Goal: Task Accomplishment & Management: Manage account settings

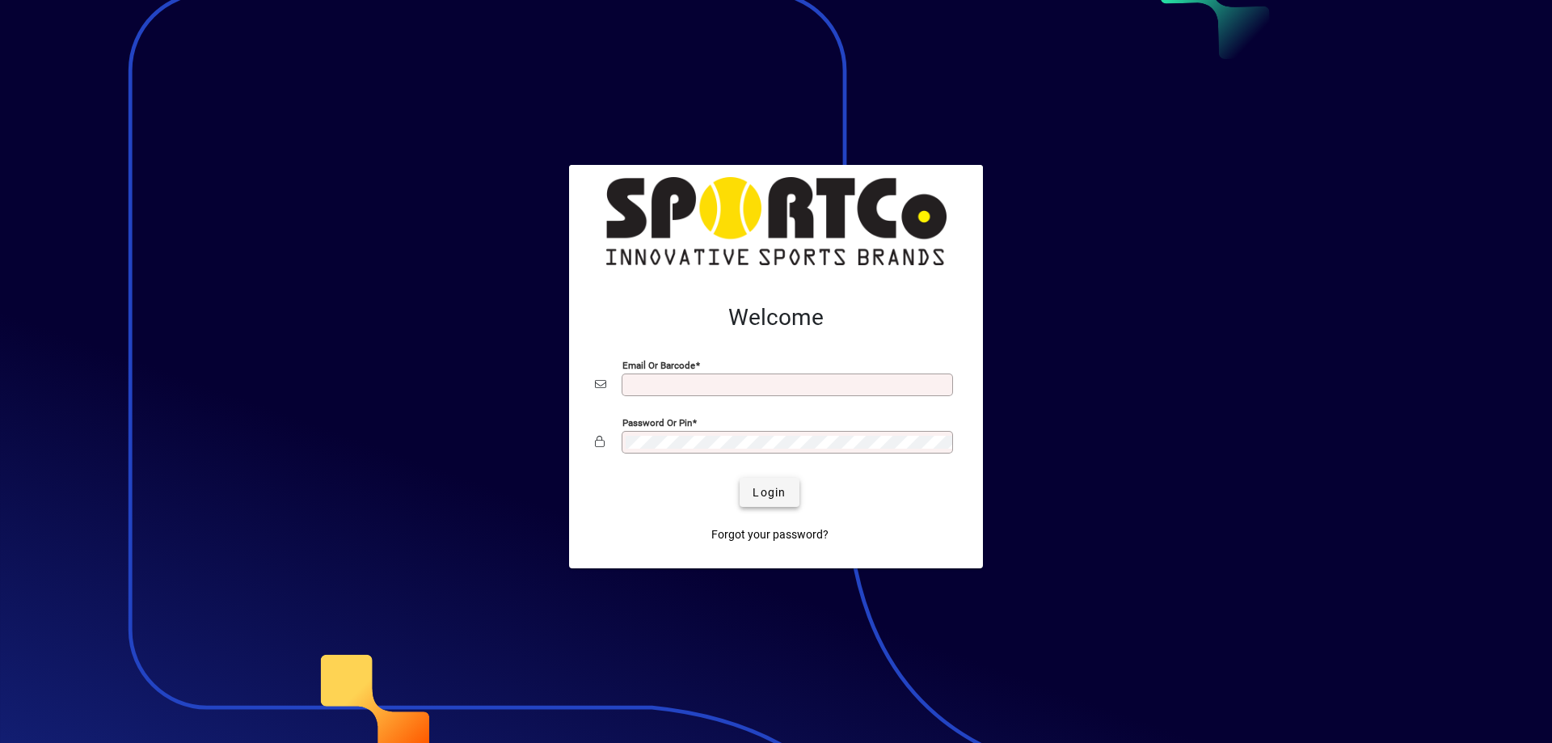
type input "**********"
click at [771, 493] on span "Login" at bounding box center [769, 492] width 33 height 17
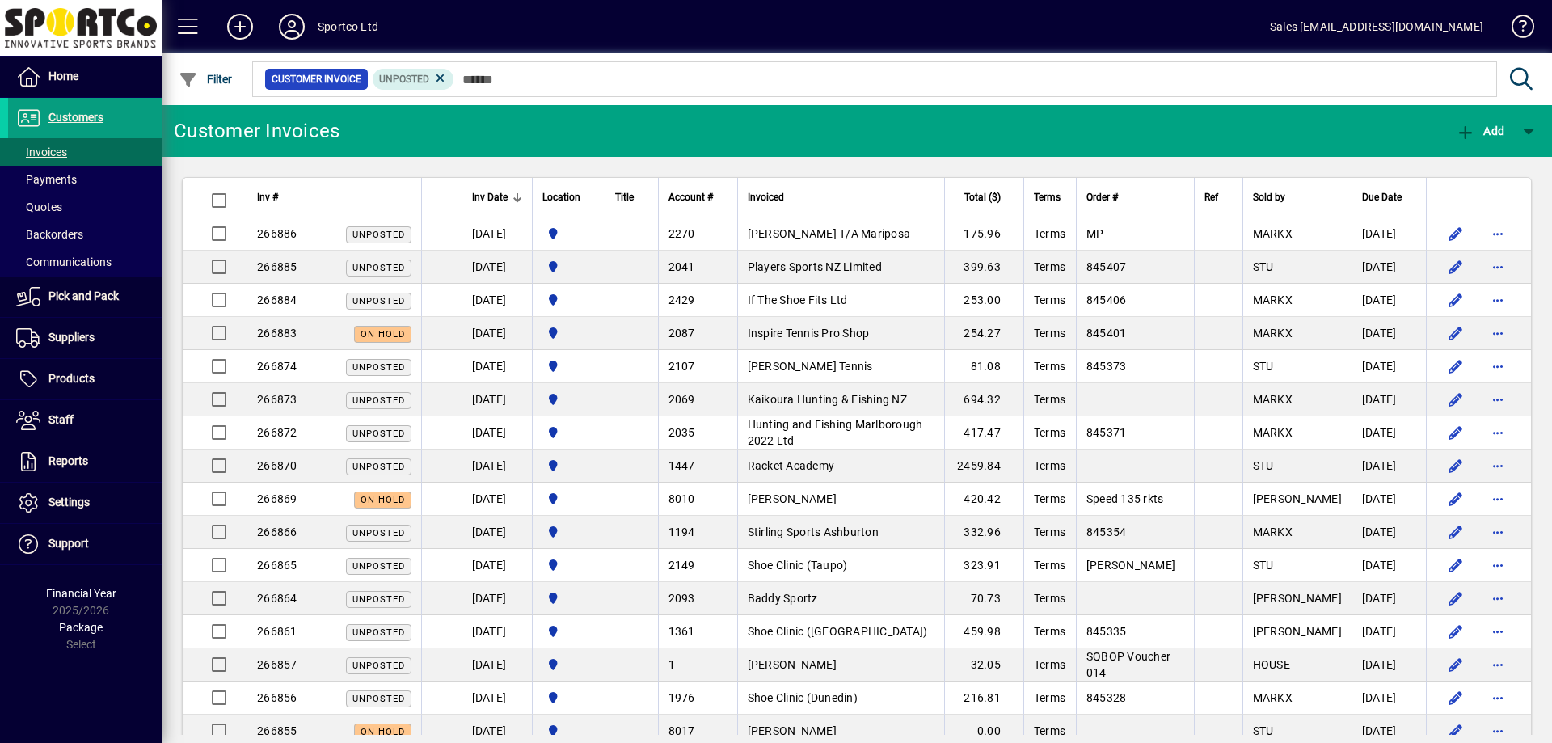
click at [792, 306] on td "If The Shoe Fits Ltd" at bounding box center [840, 300] width 207 height 33
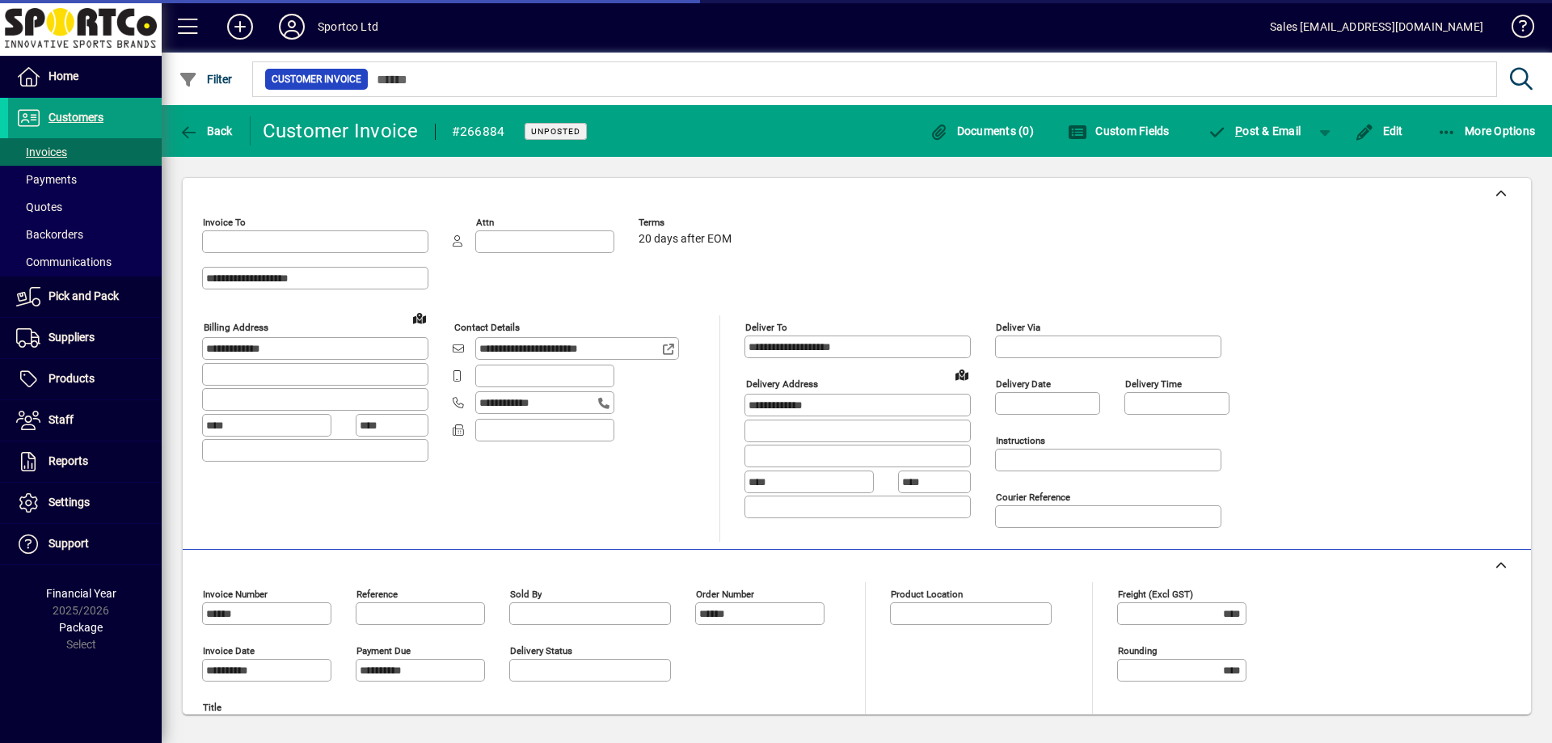
type input "**********"
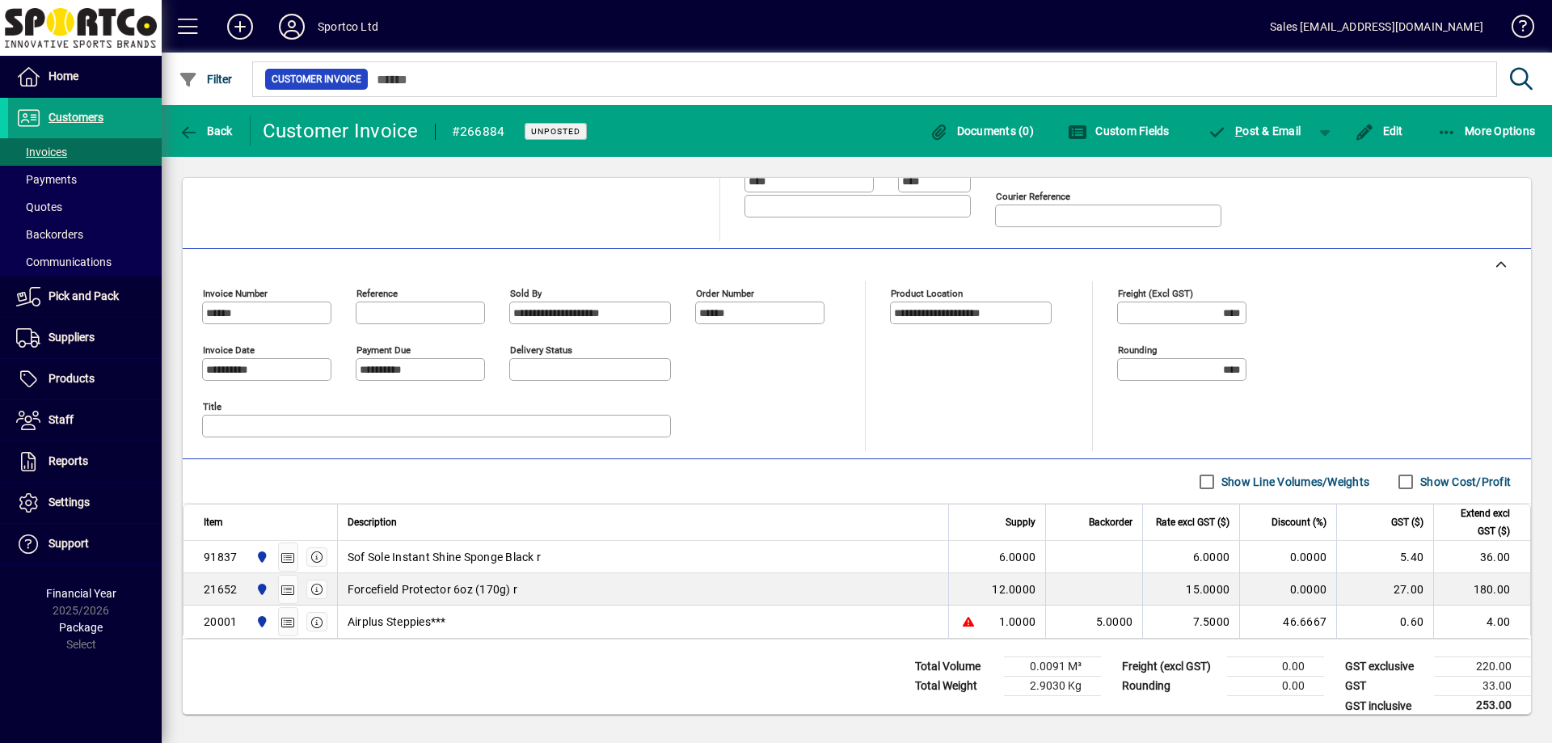
scroll to position [317, 0]
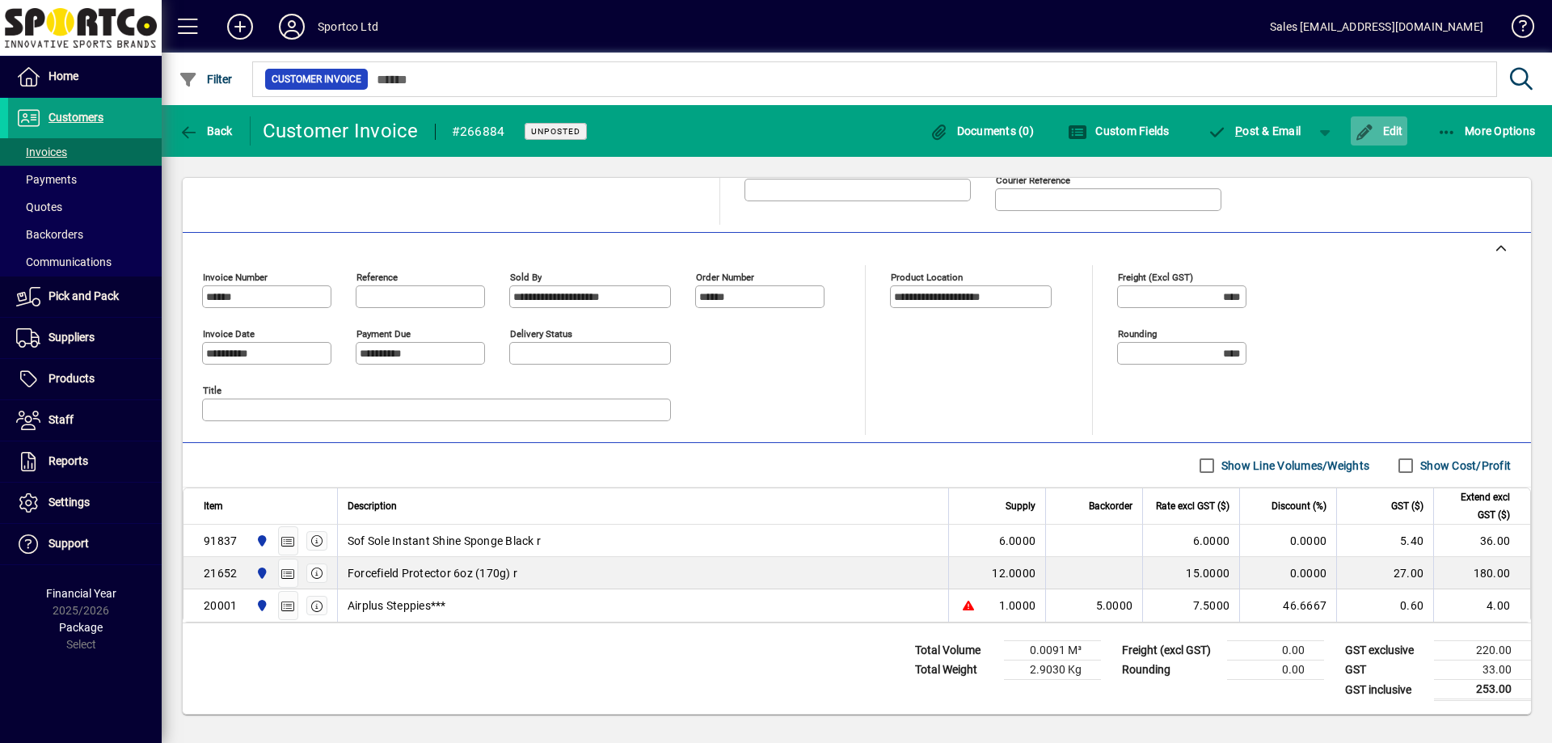
click at [1389, 126] on span "Edit" at bounding box center [1379, 130] width 49 height 13
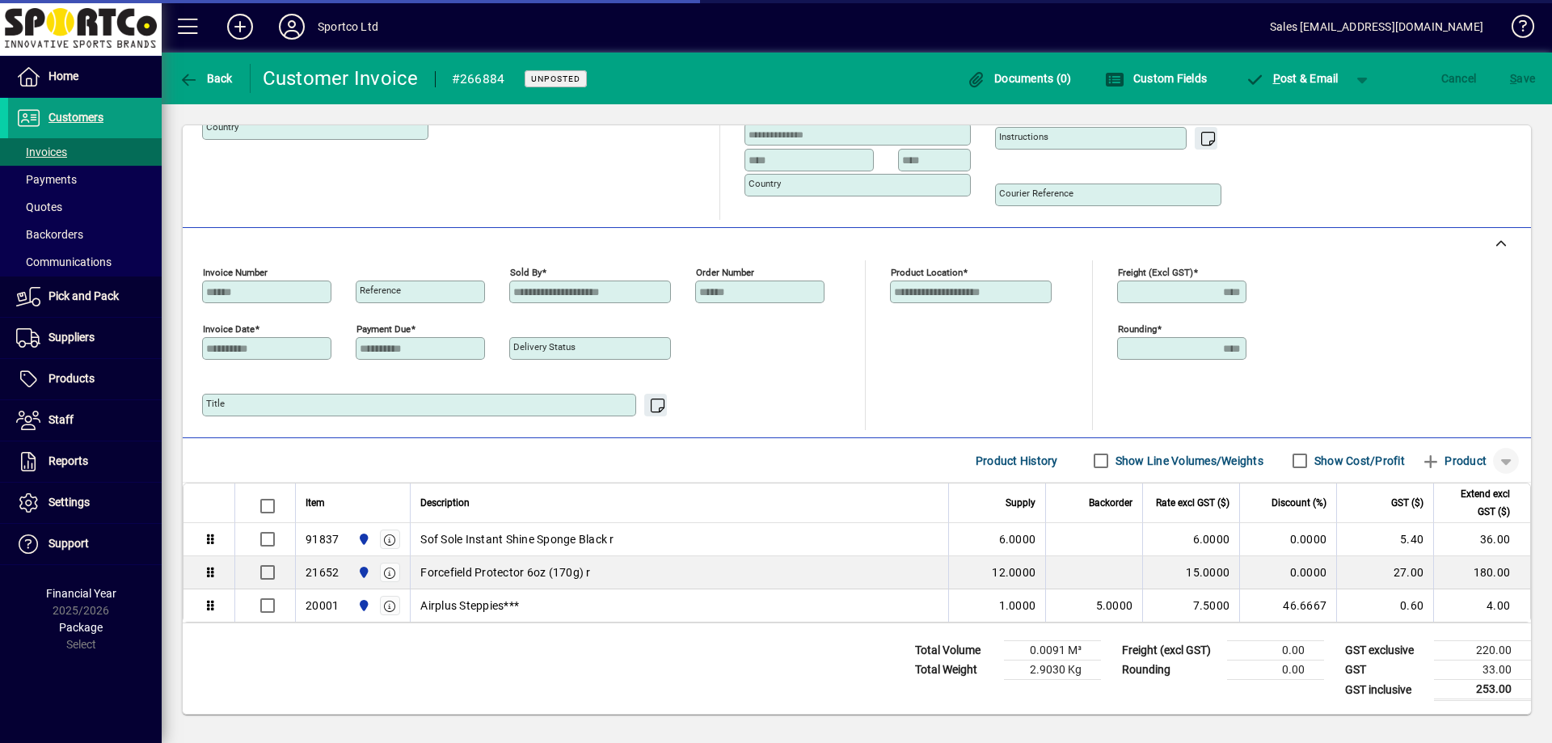
scroll to position [269, 0]
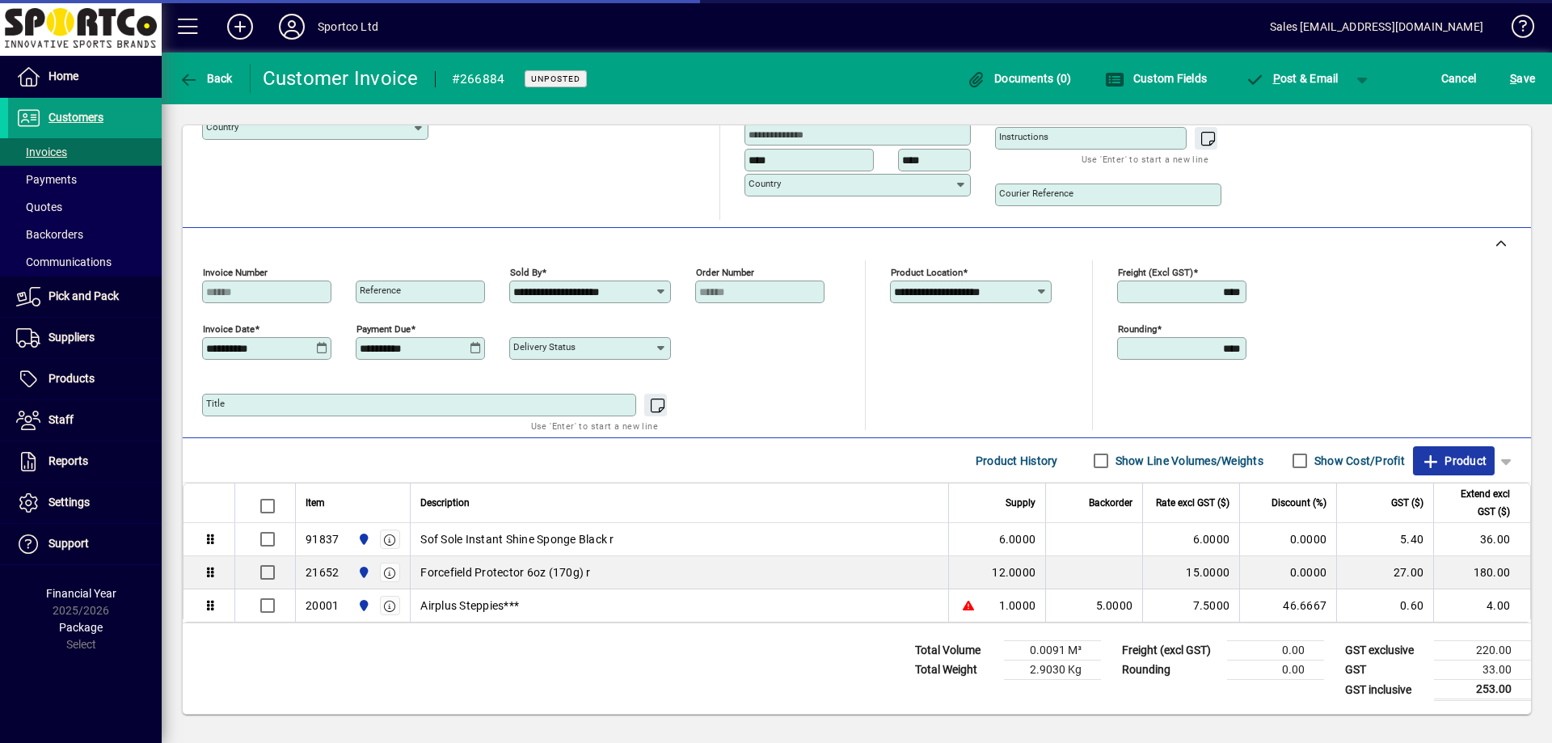
click at [1452, 460] on span "Product" at bounding box center [1453, 461] width 65 height 26
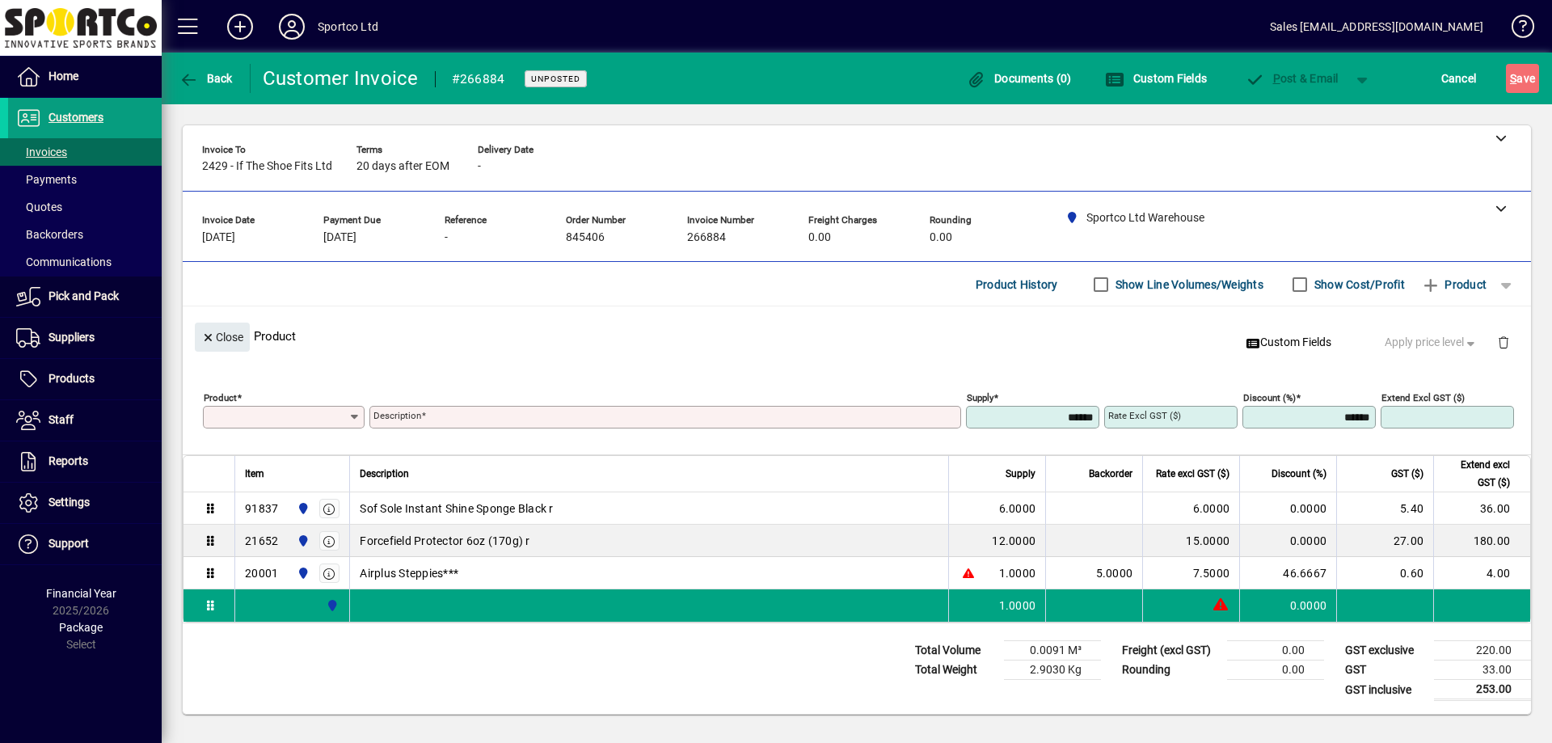
scroll to position [4, 0]
click at [298, 420] on input "Product" at bounding box center [277, 417] width 141 height 13
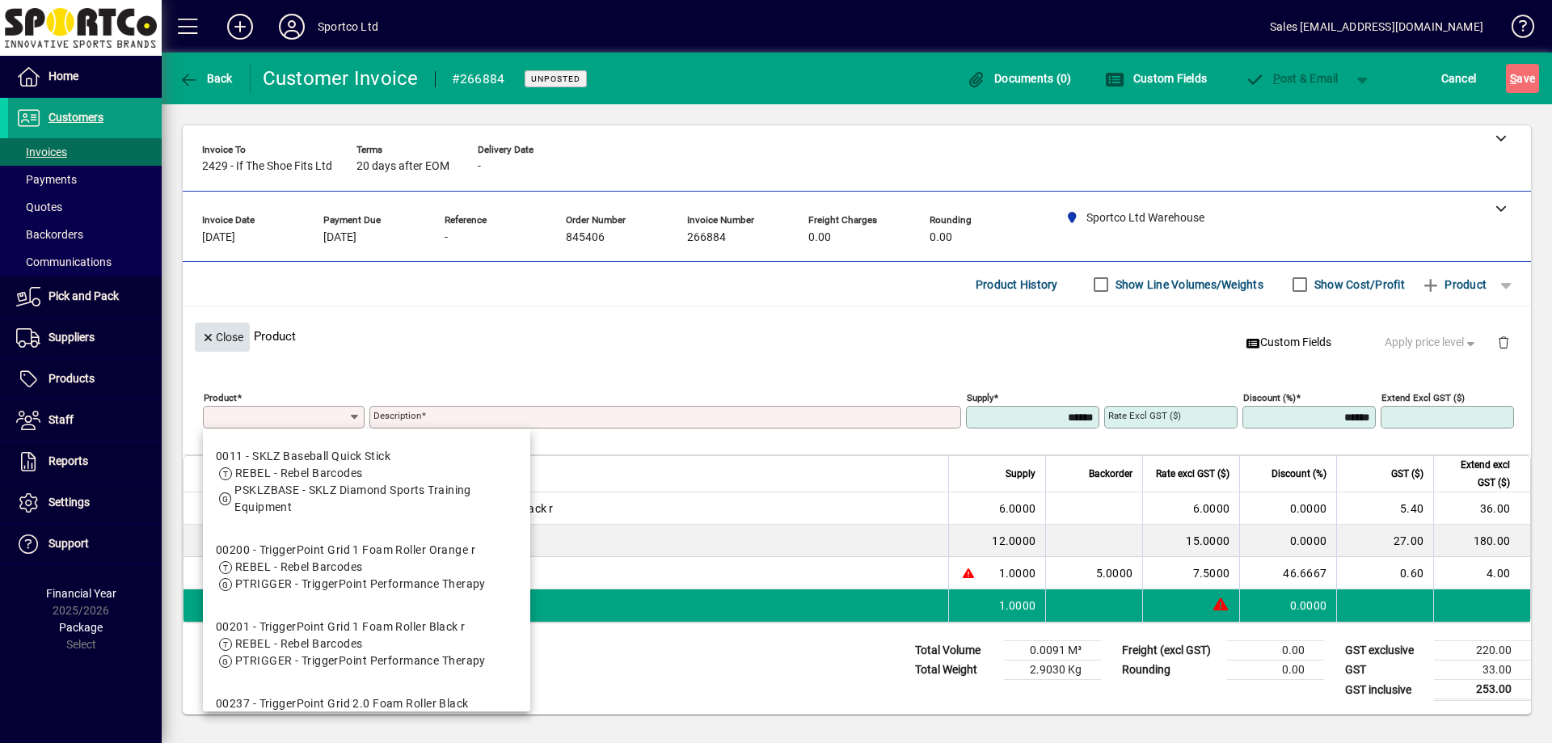
click at [230, 338] on span "Close" at bounding box center [222, 337] width 42 height 27
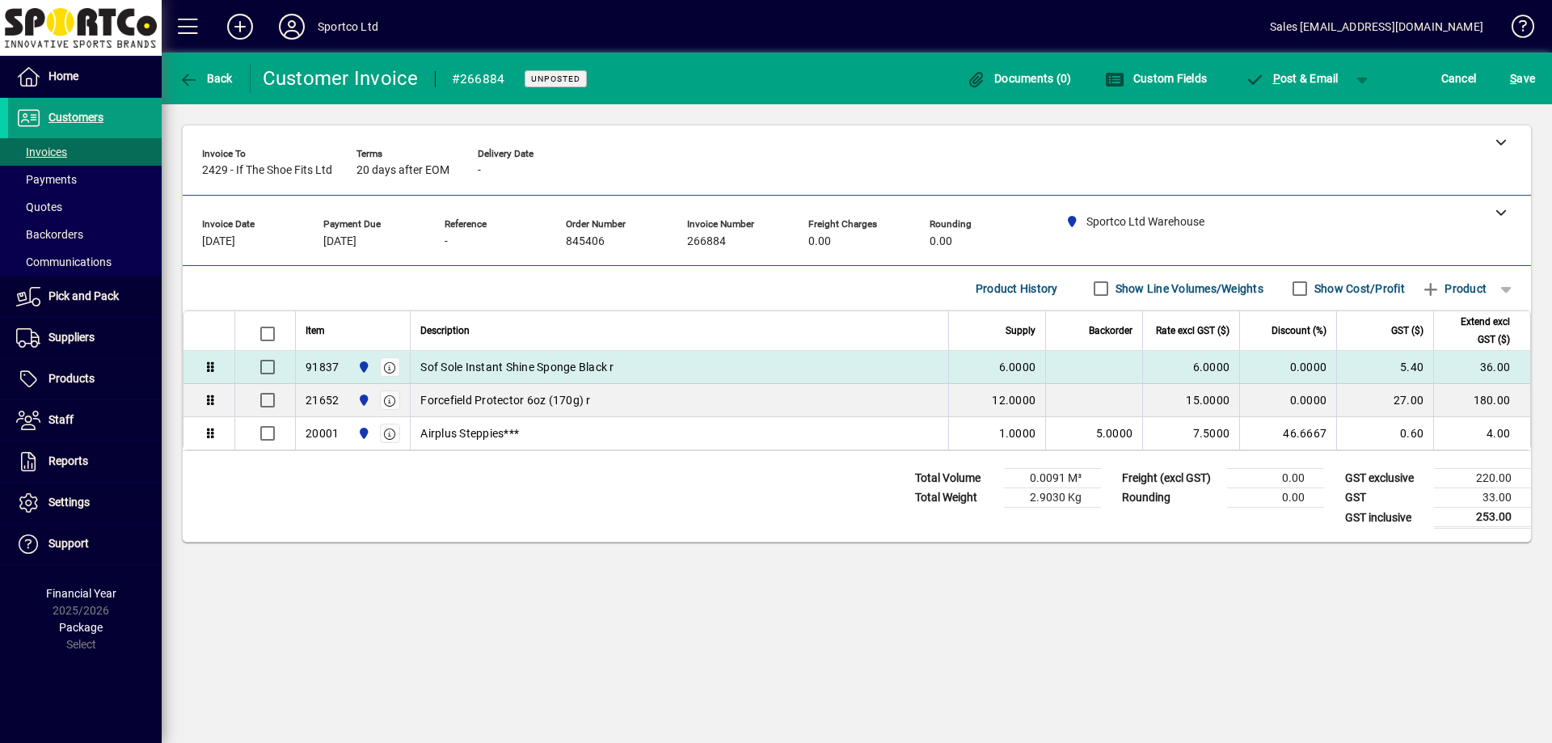
scroll to position [0, 0]
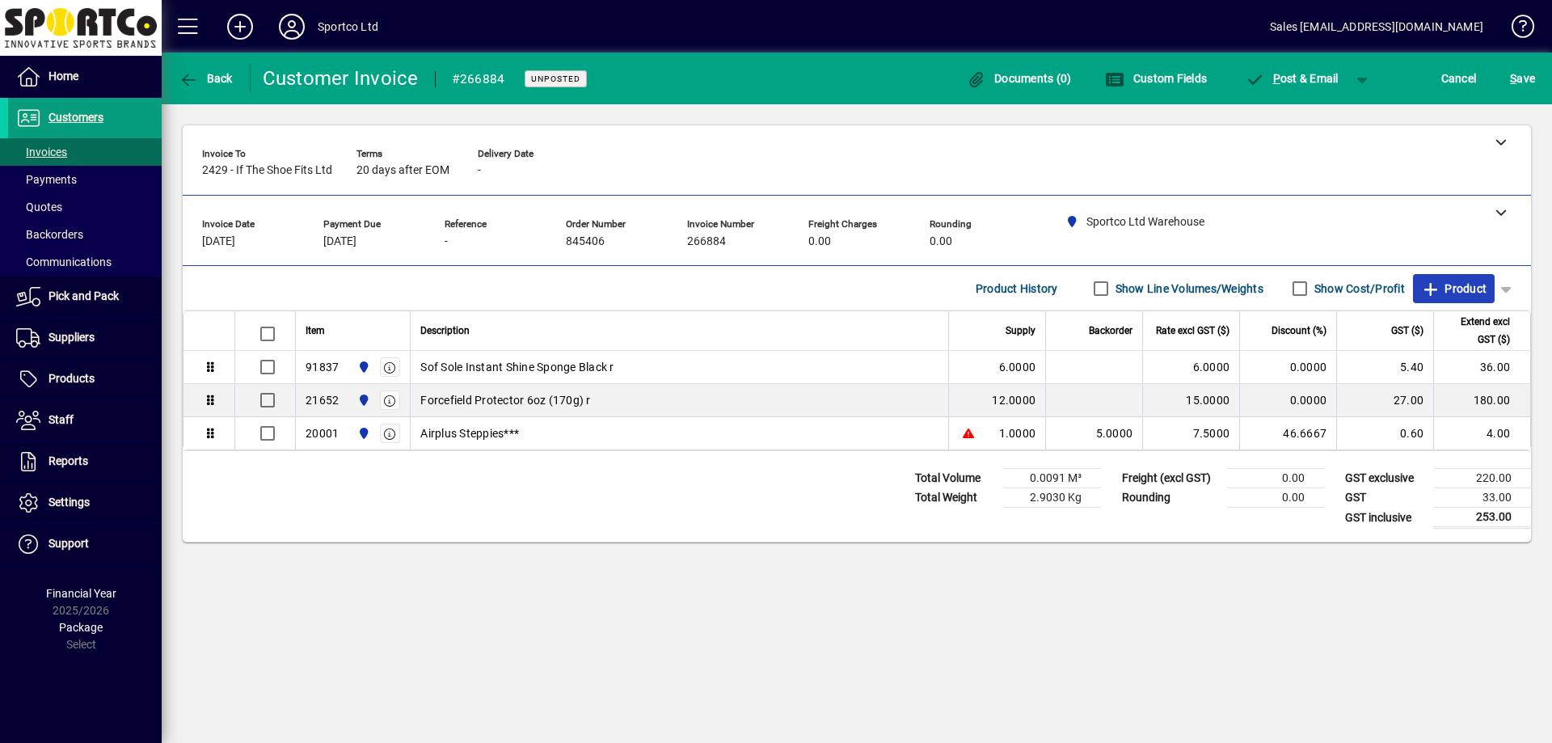
click at [1428, 293] on icon "button" at bounding box center [1431, 289] width 20 height 16
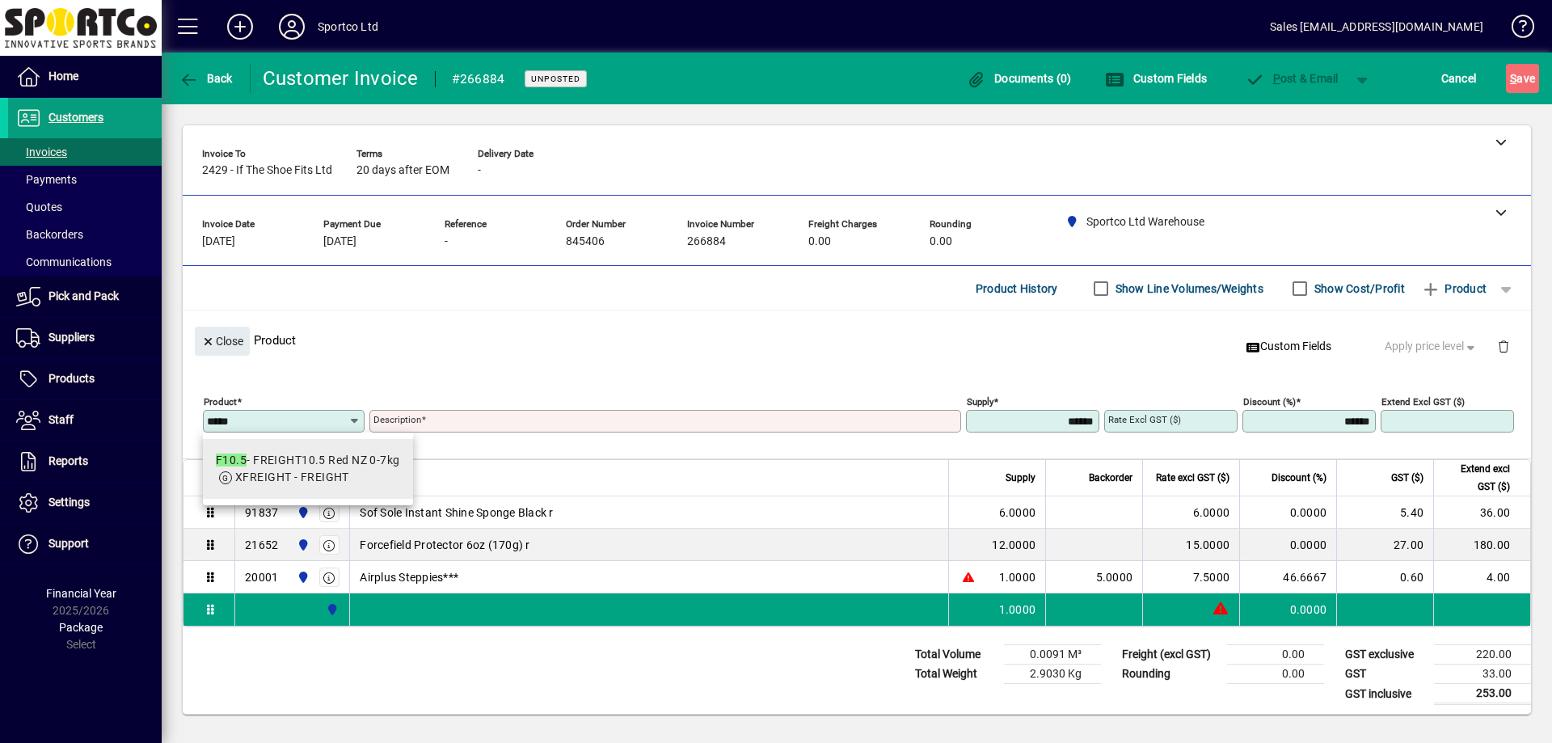
click at [353, 464] on div "F10.5 - FREIGHT10.5 Red NZ 0-7kg" at bounding box center [308, 460] width 184 height 17
type input "*****"
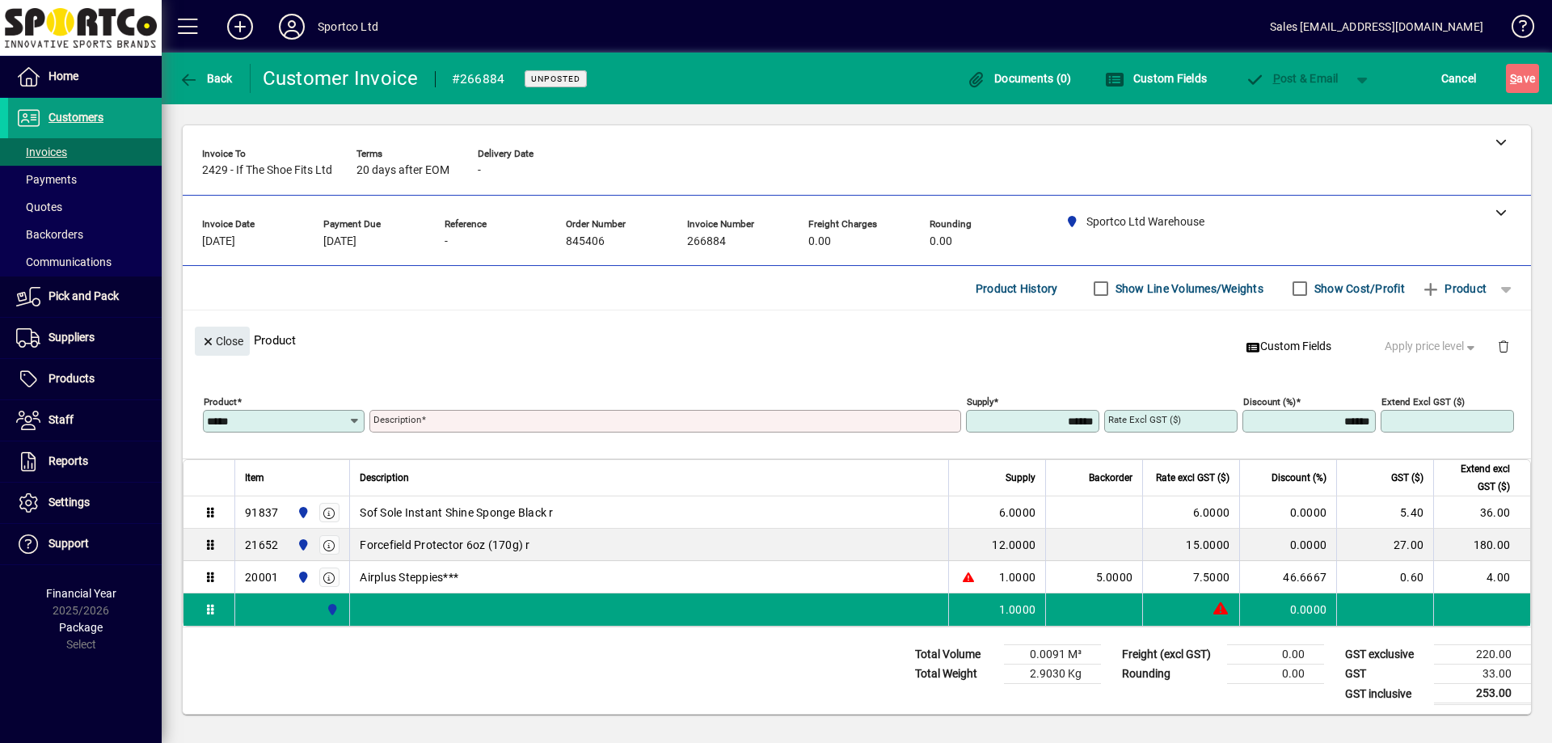
type input "**********"
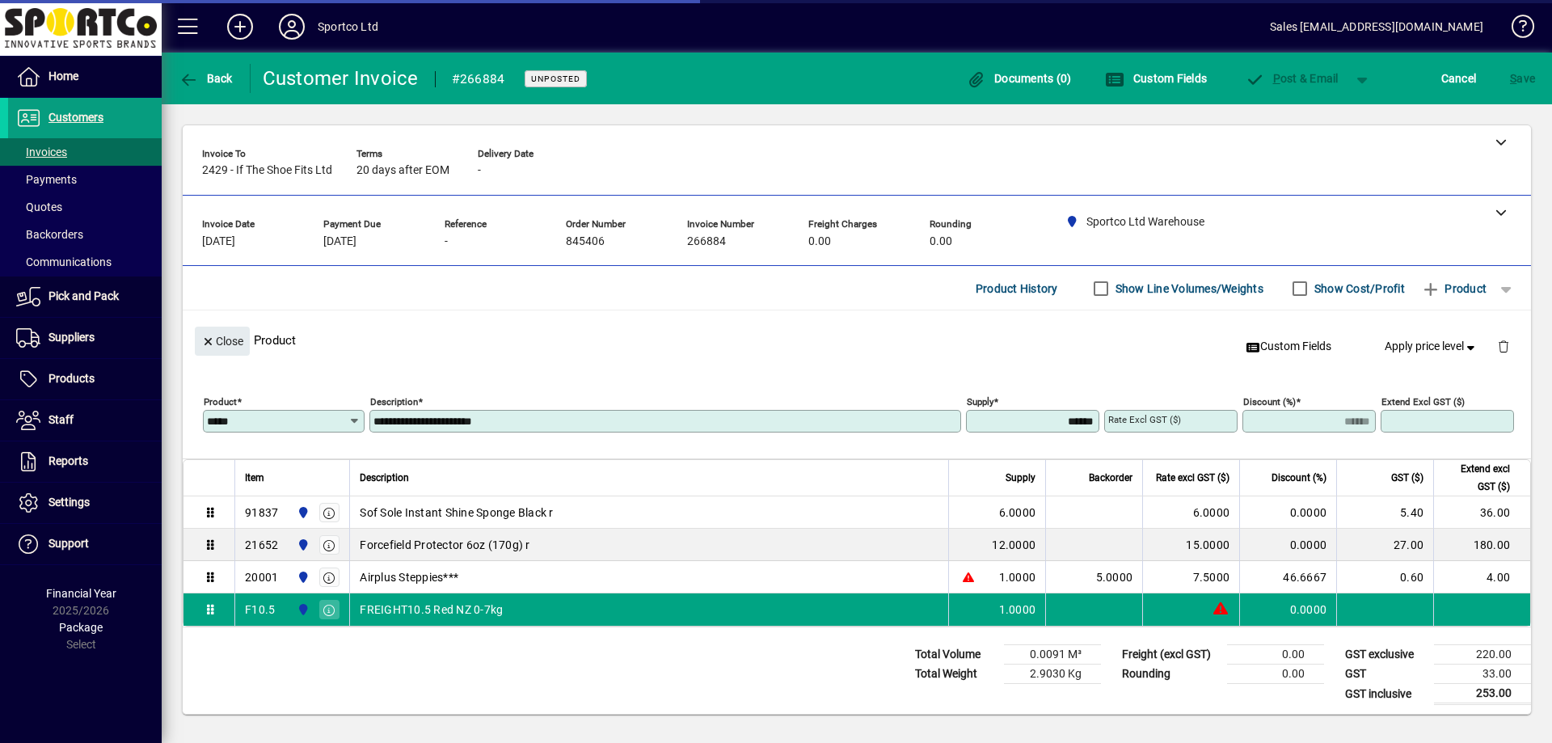
type input "*******"
type input "*****"
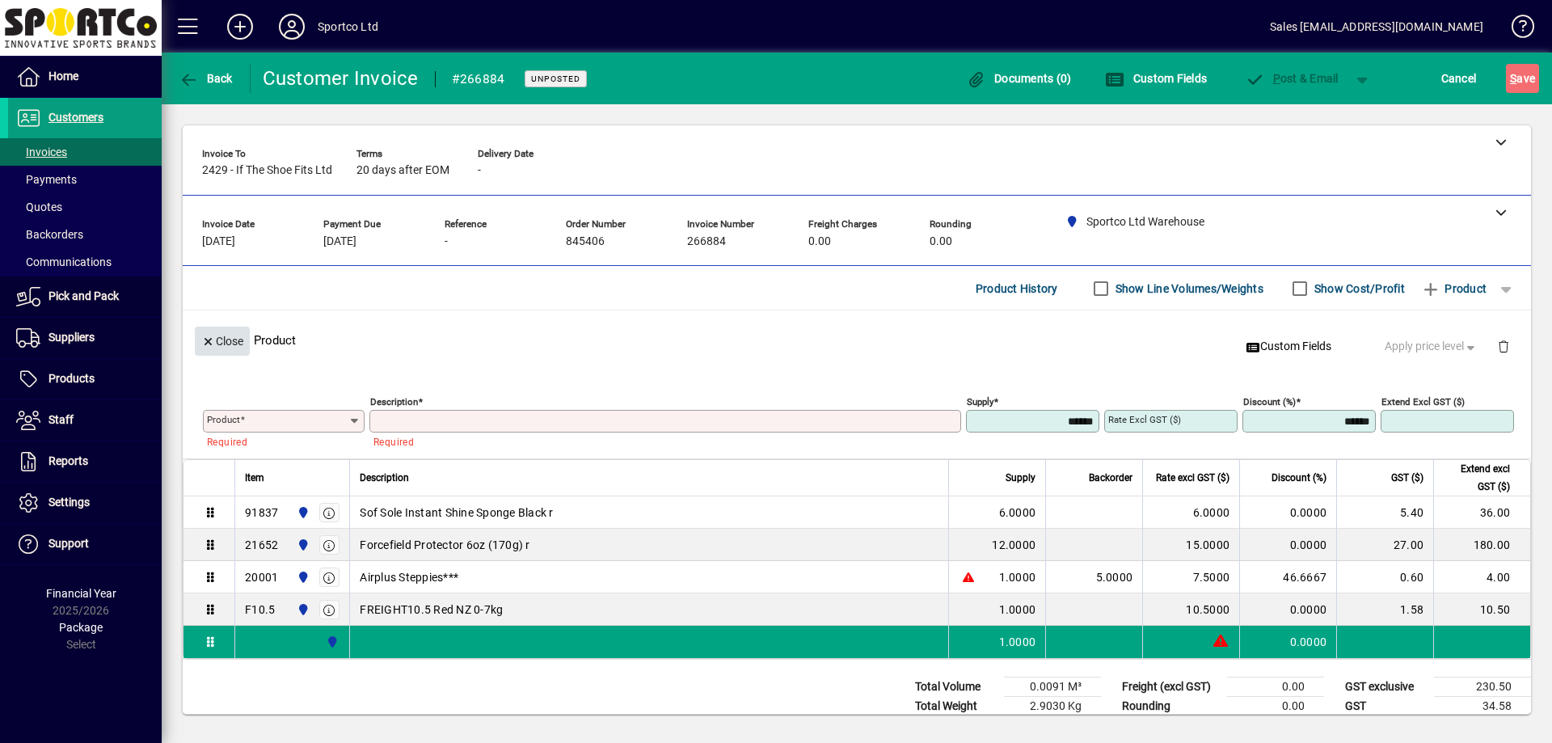
click at [226, 348] on span "Close" at bounding box center [222, 341] width 42 height 27
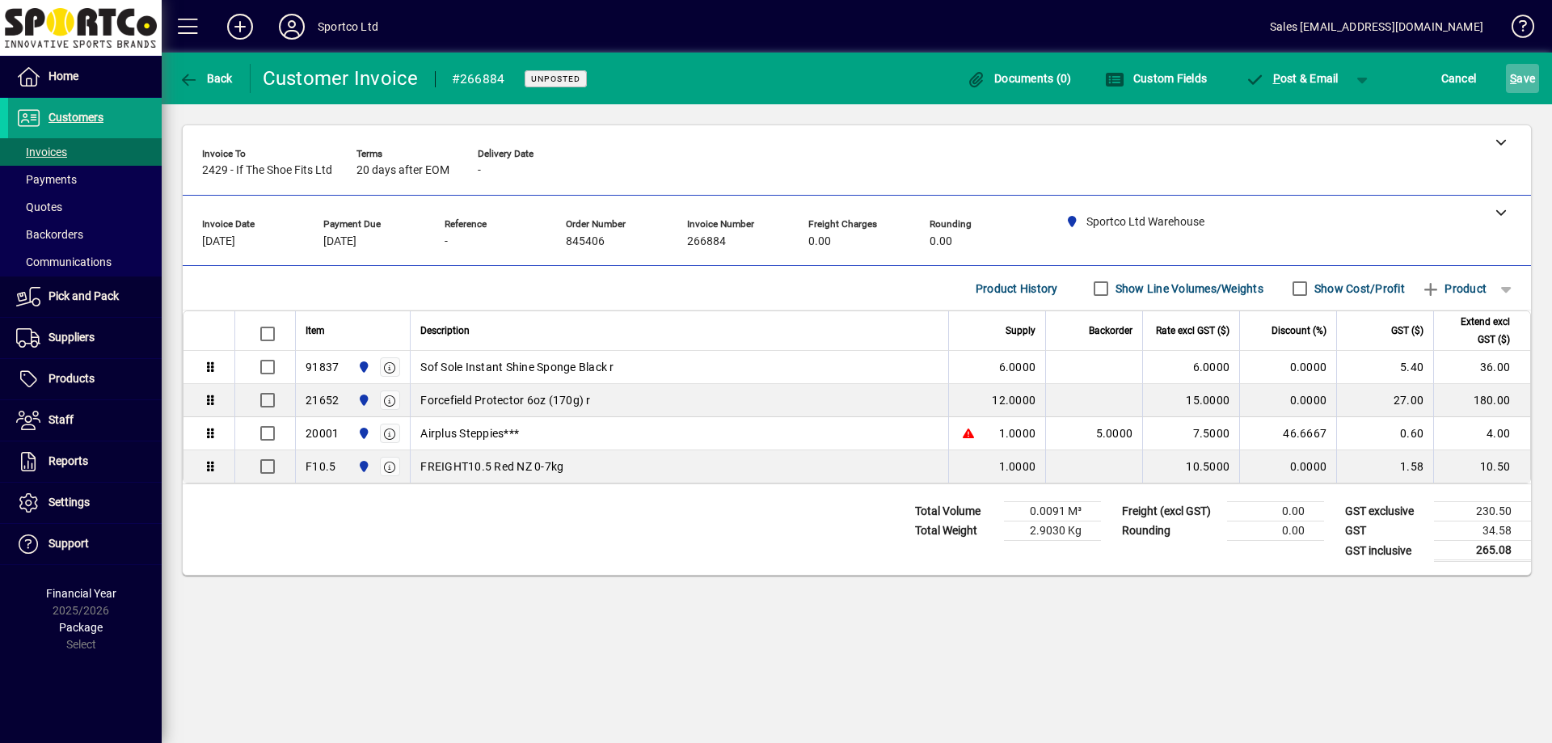
click at [1522, 78] on span "S ave" at bounding box center [1522, 78] width 25 height 26
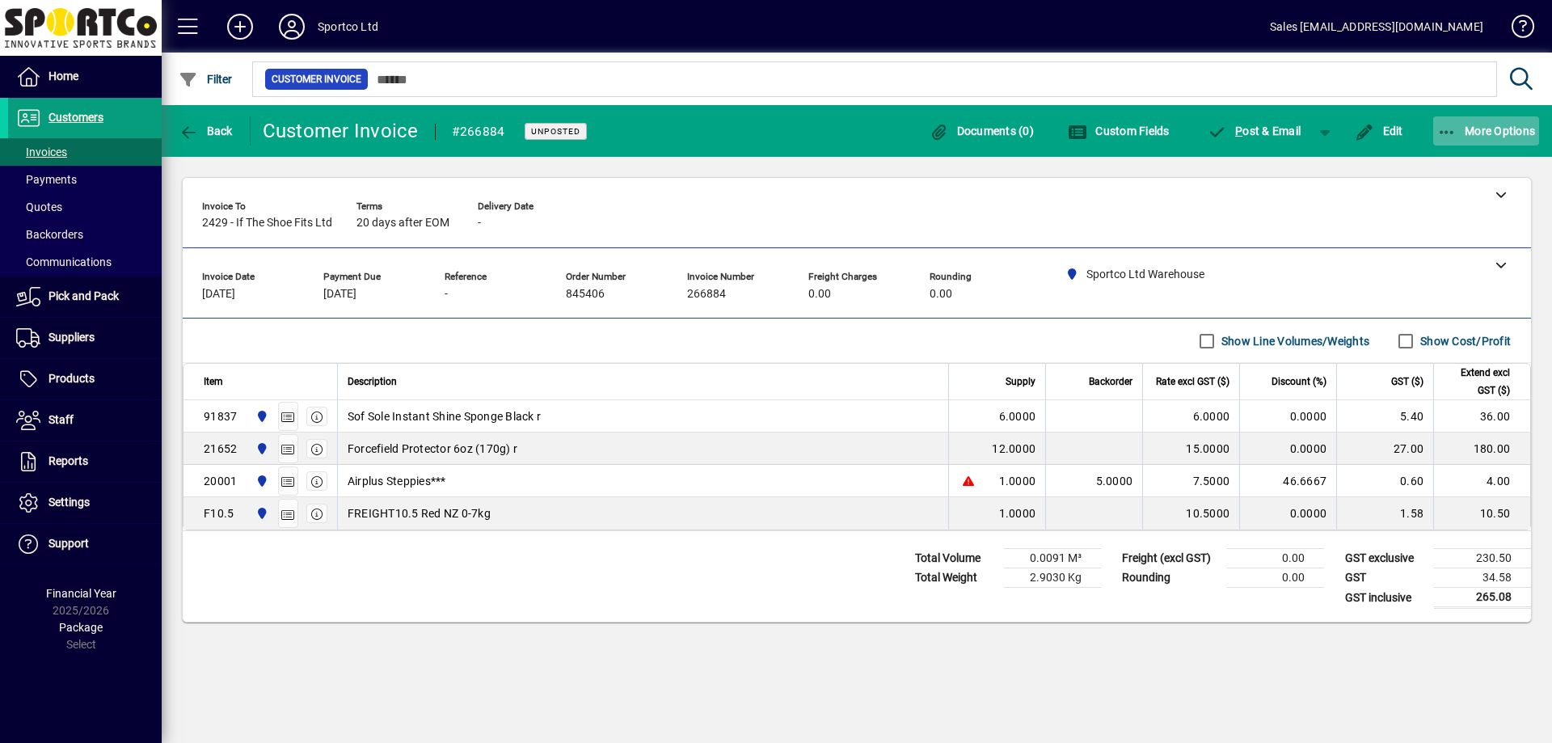
click at [1475, 133] on span "More Options" at bounding box center [1486, 130] width 99 height 13
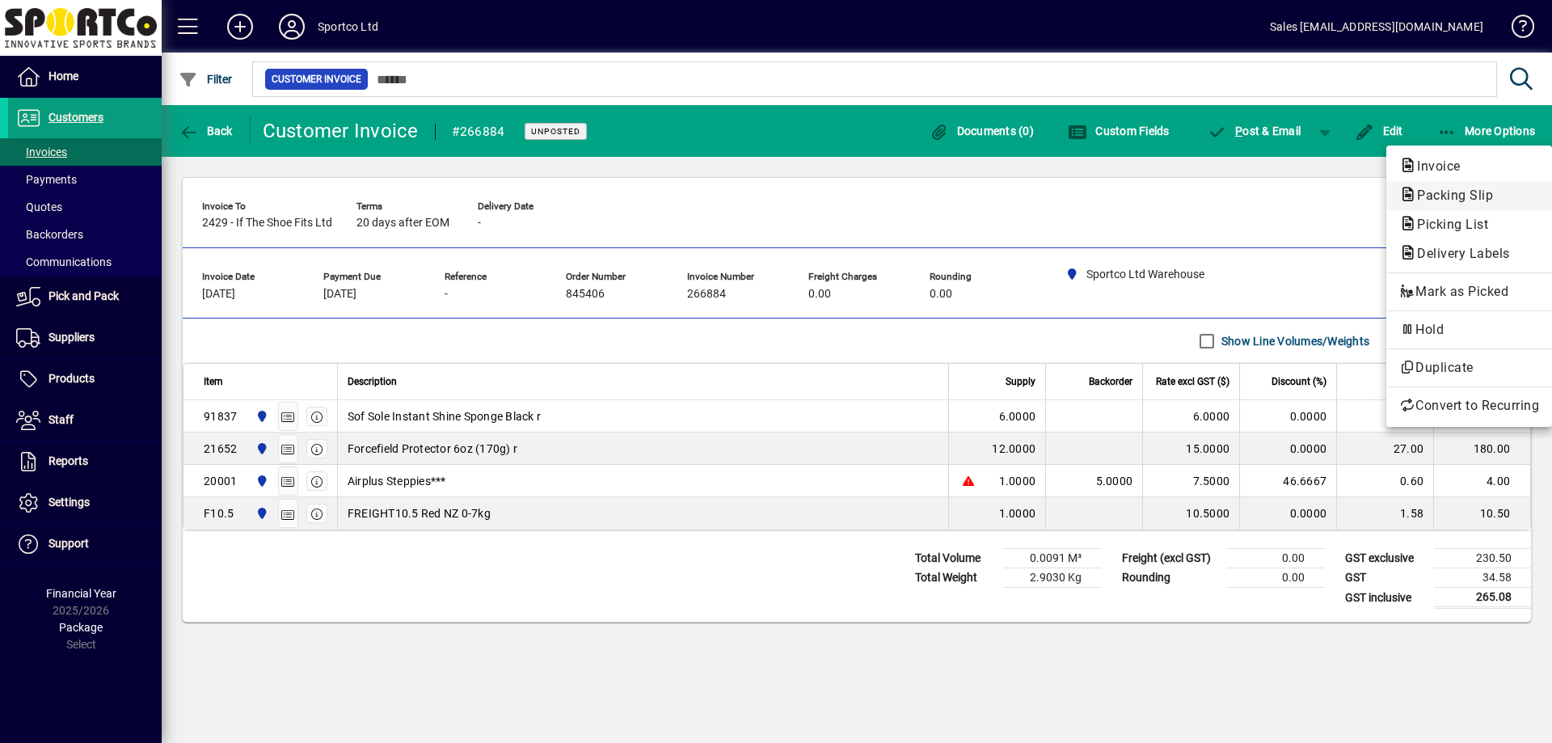
click at [1449, 200] on span "Packing Slip" at bounding box center [1450, 195] width 102 height 15
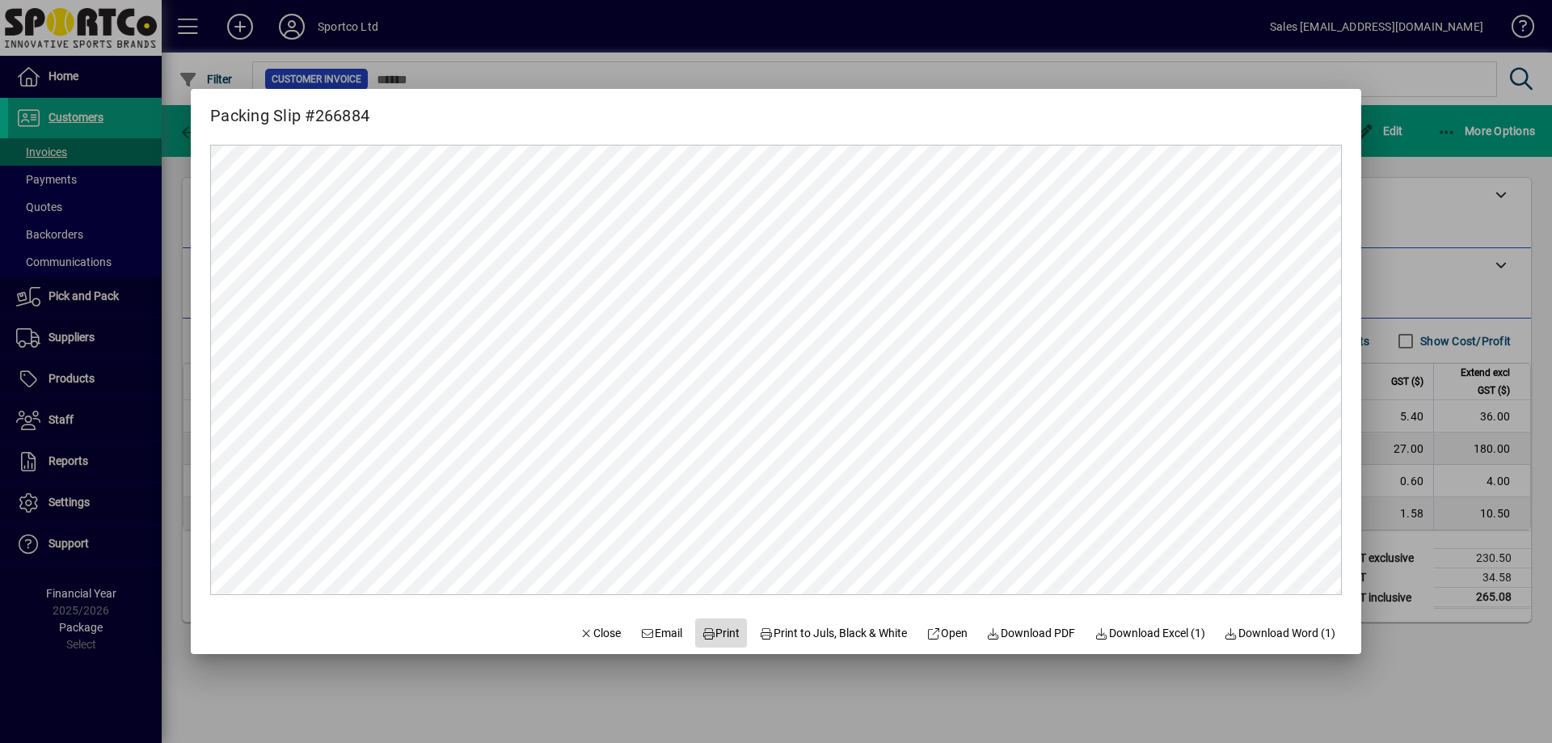
click at [710, 633] on span "Print" at bounding box center [721, 633] width 39 height 17
click at [581, 632] on span "Close" at bounding box center [601, 633] width 42 height 17
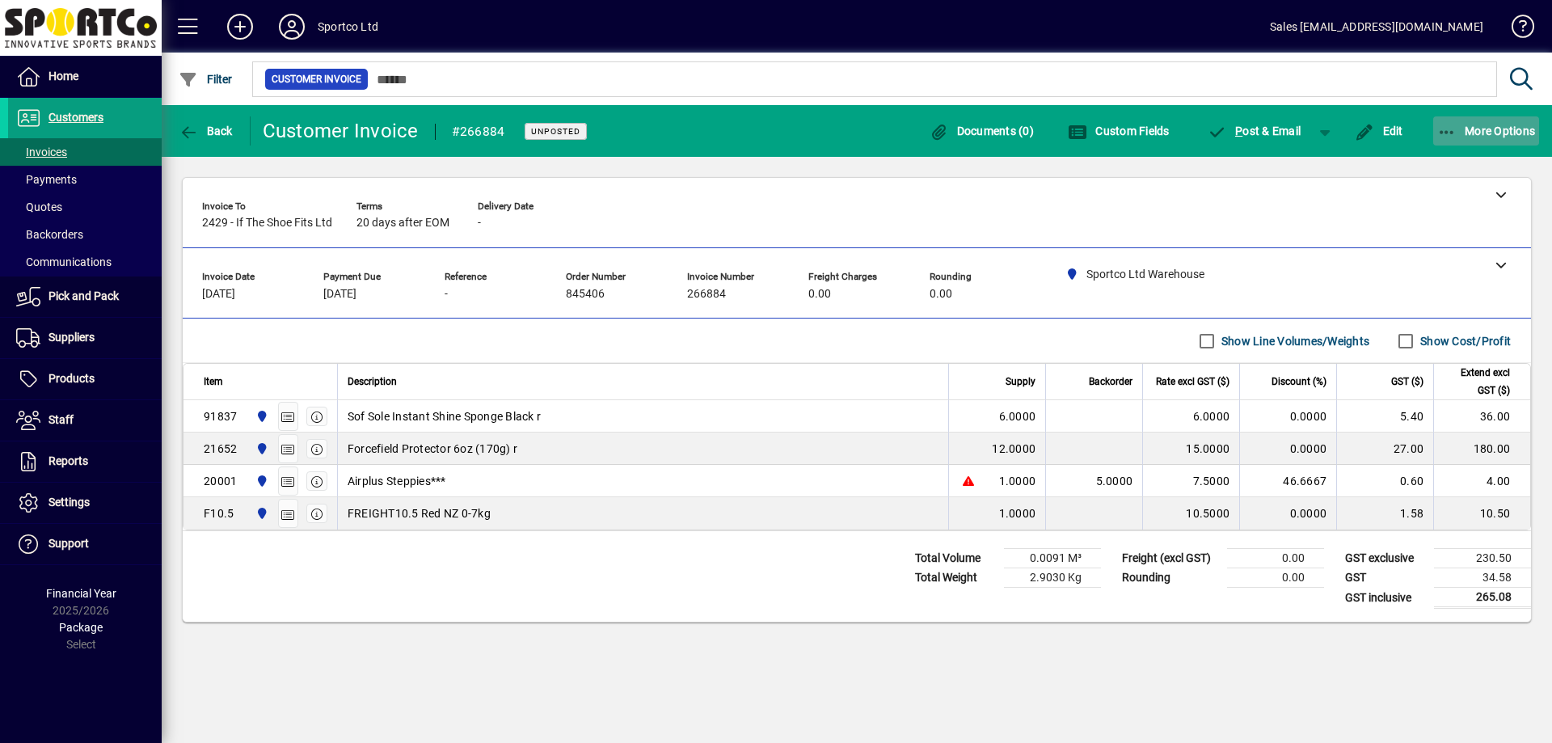
click at [1475, 131] on span "More Options" at bounding box center [1486, 130] width 99 height 13
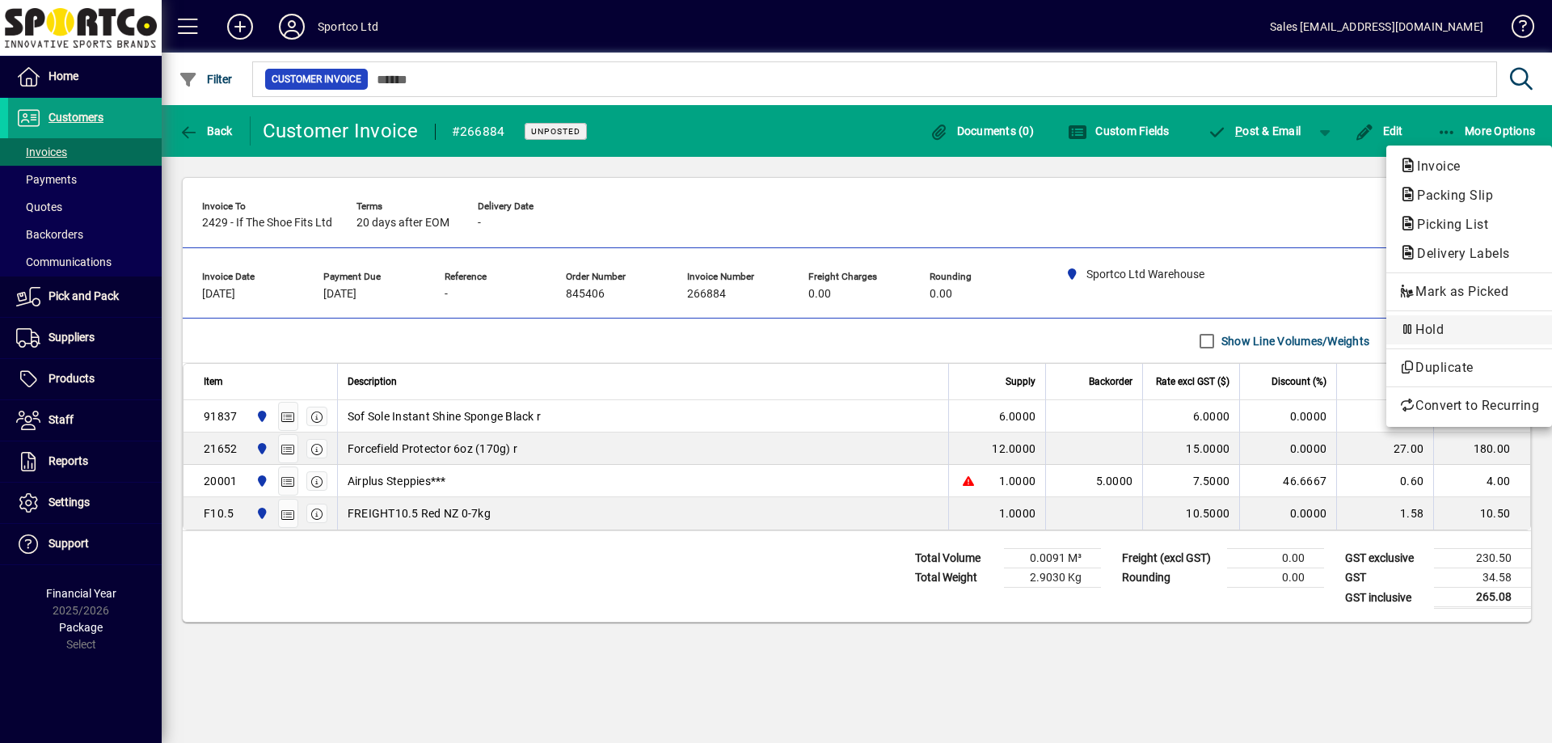
click at [1436, 328] on span "Hold" at bounding box center [1469, 329] width 140 height 19
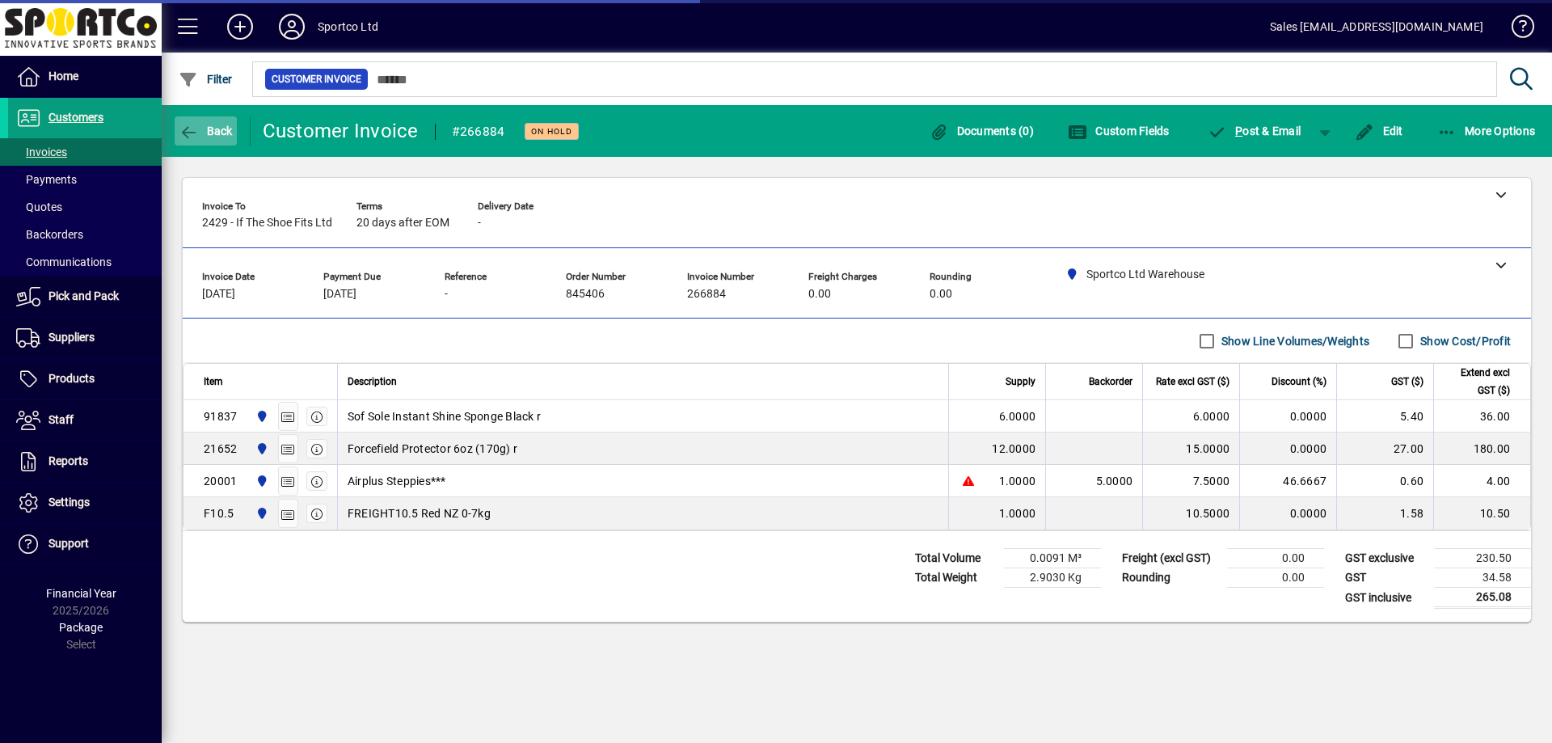
click at [219, 132] on span "Back" at bounding box center [206, 130] width 54 height 13
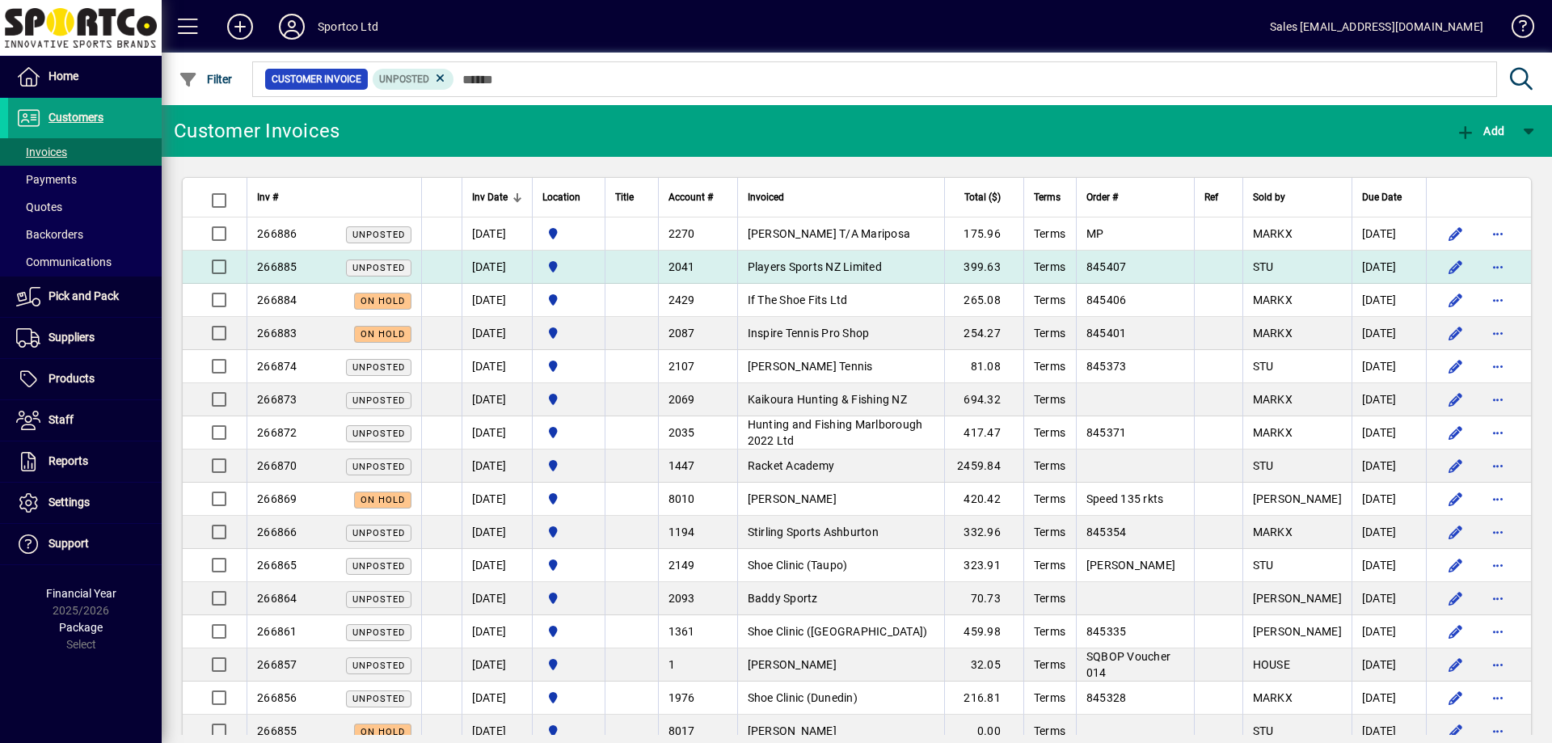
click at [812, 264] on span "Players Sports NZ Limited" at bounding box center [815, 266] width 134 height 13
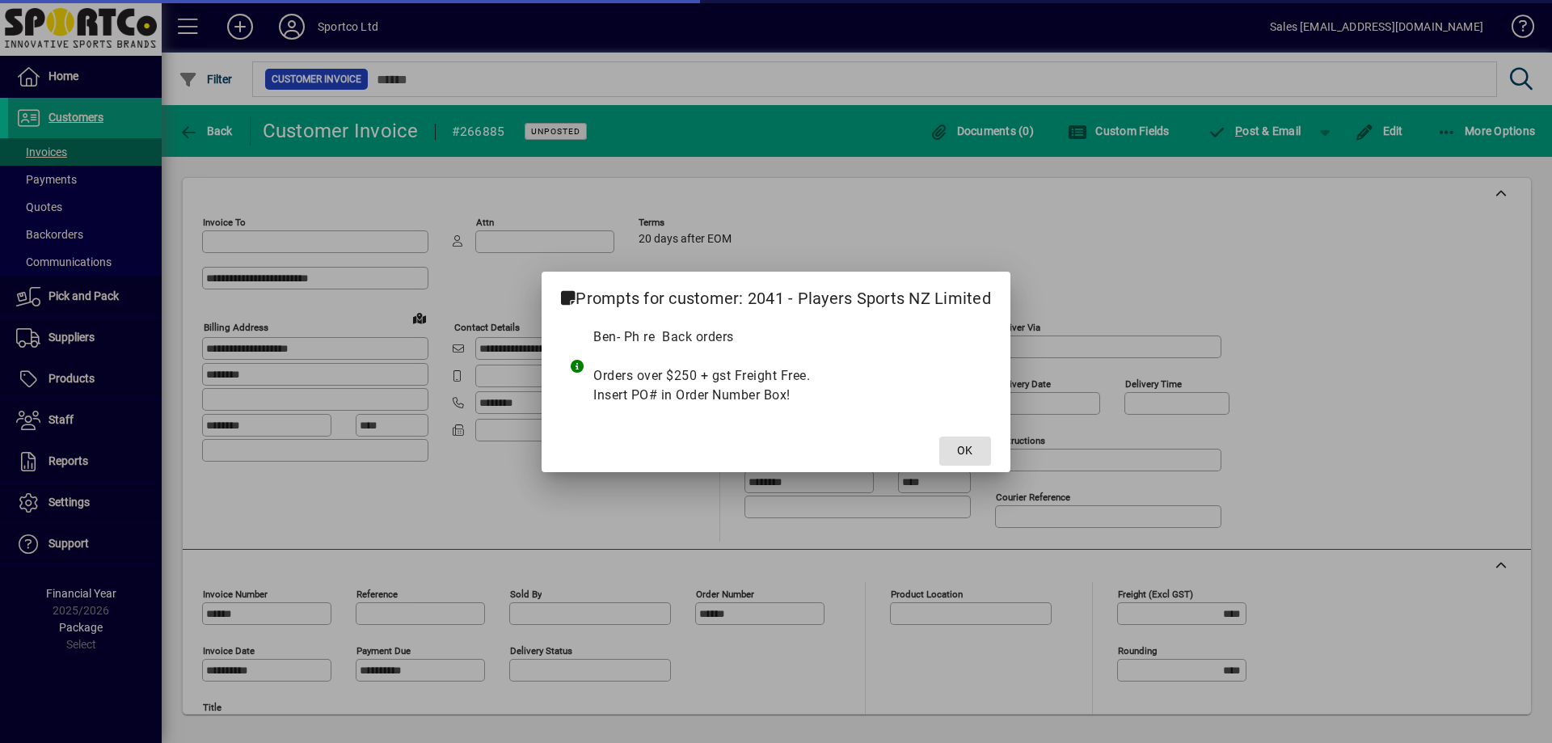
type input "**********"
click at [965, 454] on span "OK" at bounding box center [964, 450] width 15 height 17
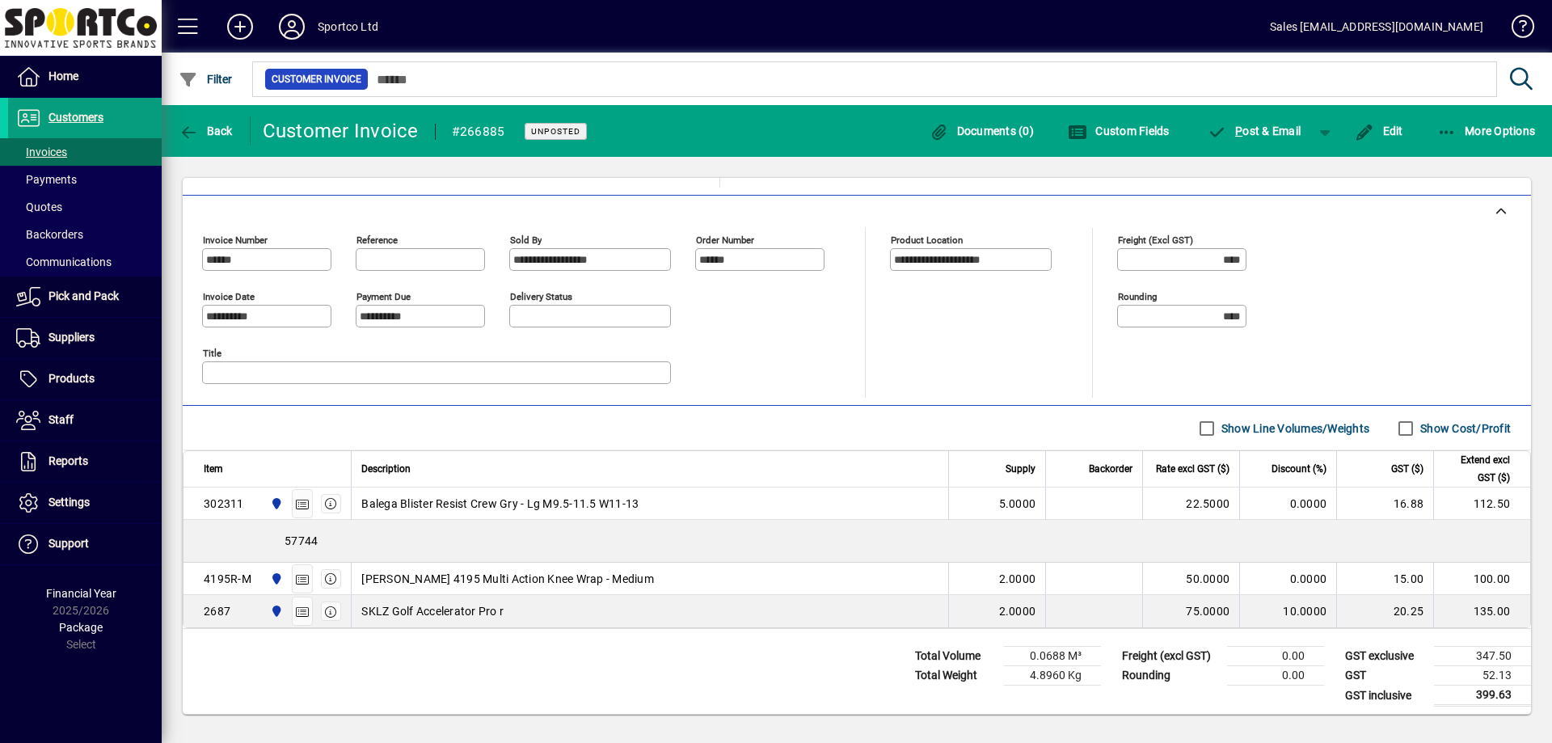
scroll to position [360, 0]
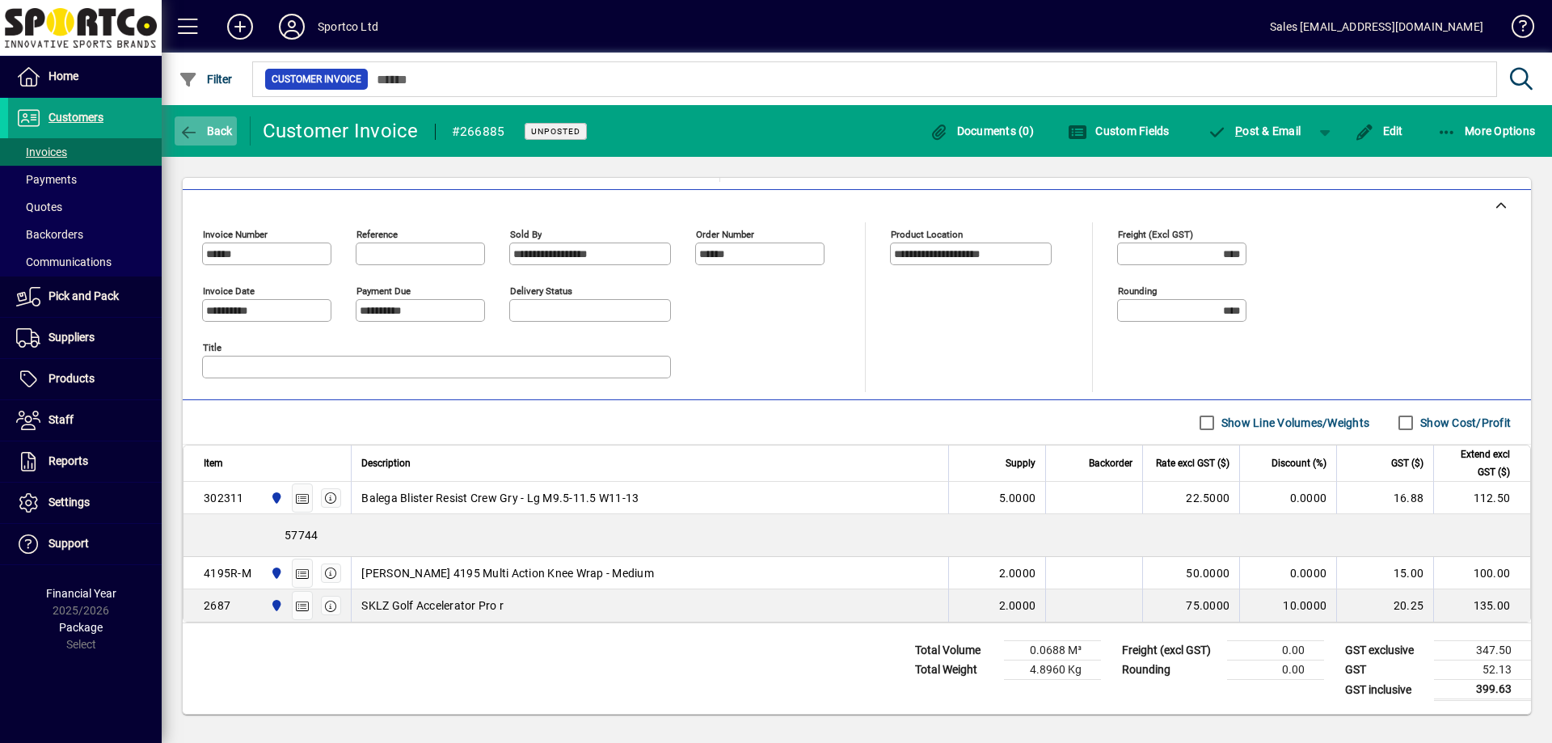
click at [219, 136] on span "Back" at bounding box center [206, 130] width 54 height 13
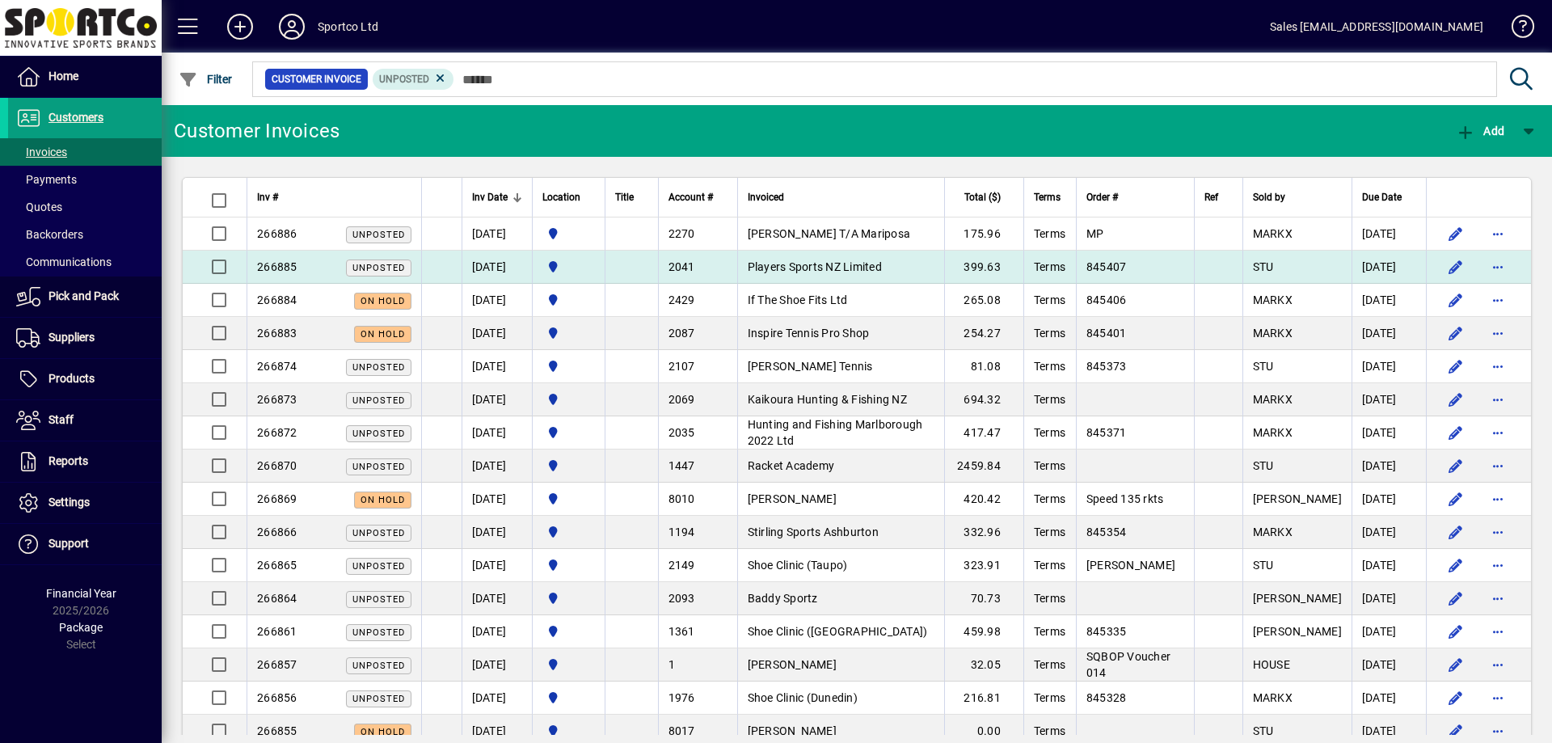
click at [857, 273] on td "Players Sports NZ Limited" at bounding box center [840, 267] width 207 height 33
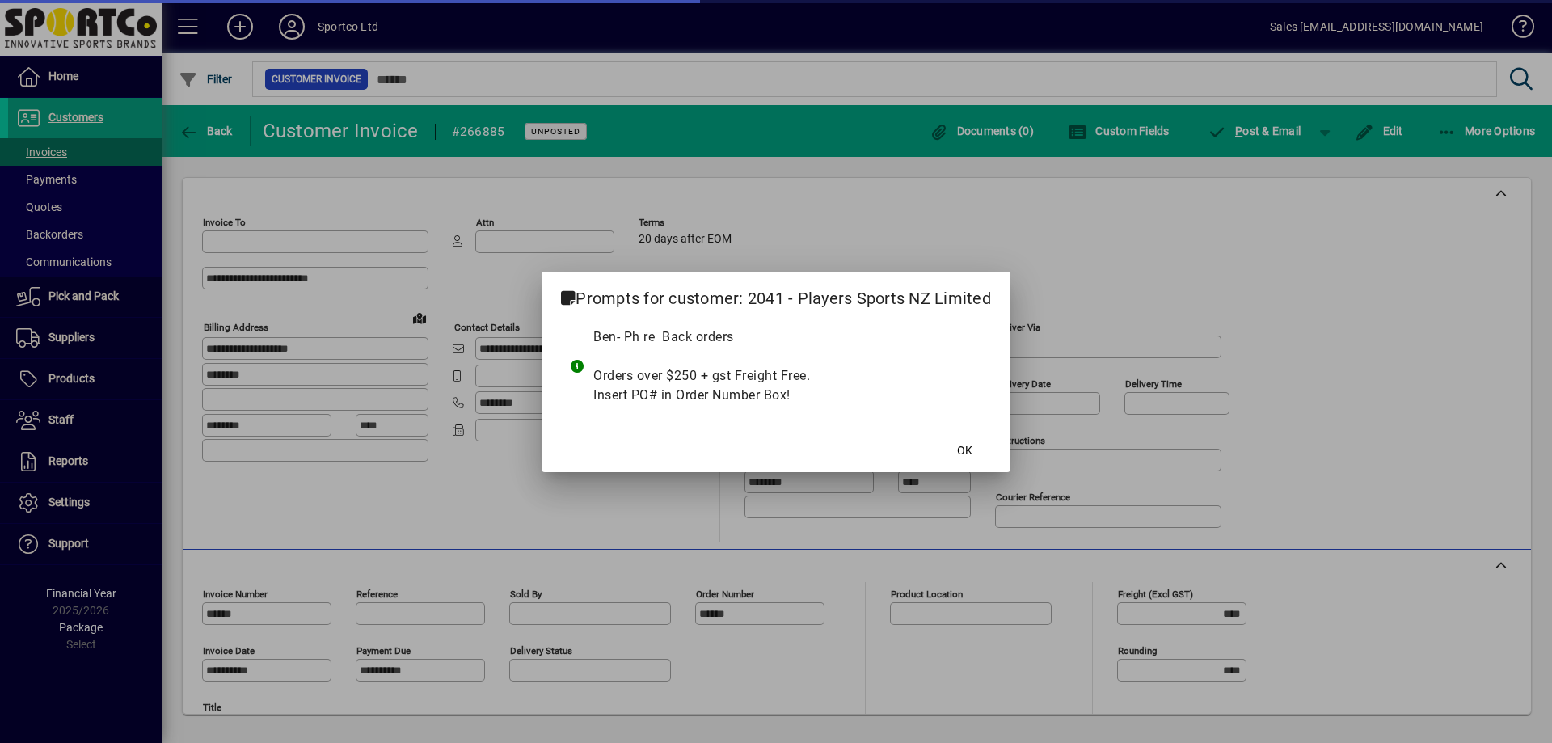
type input "**********"
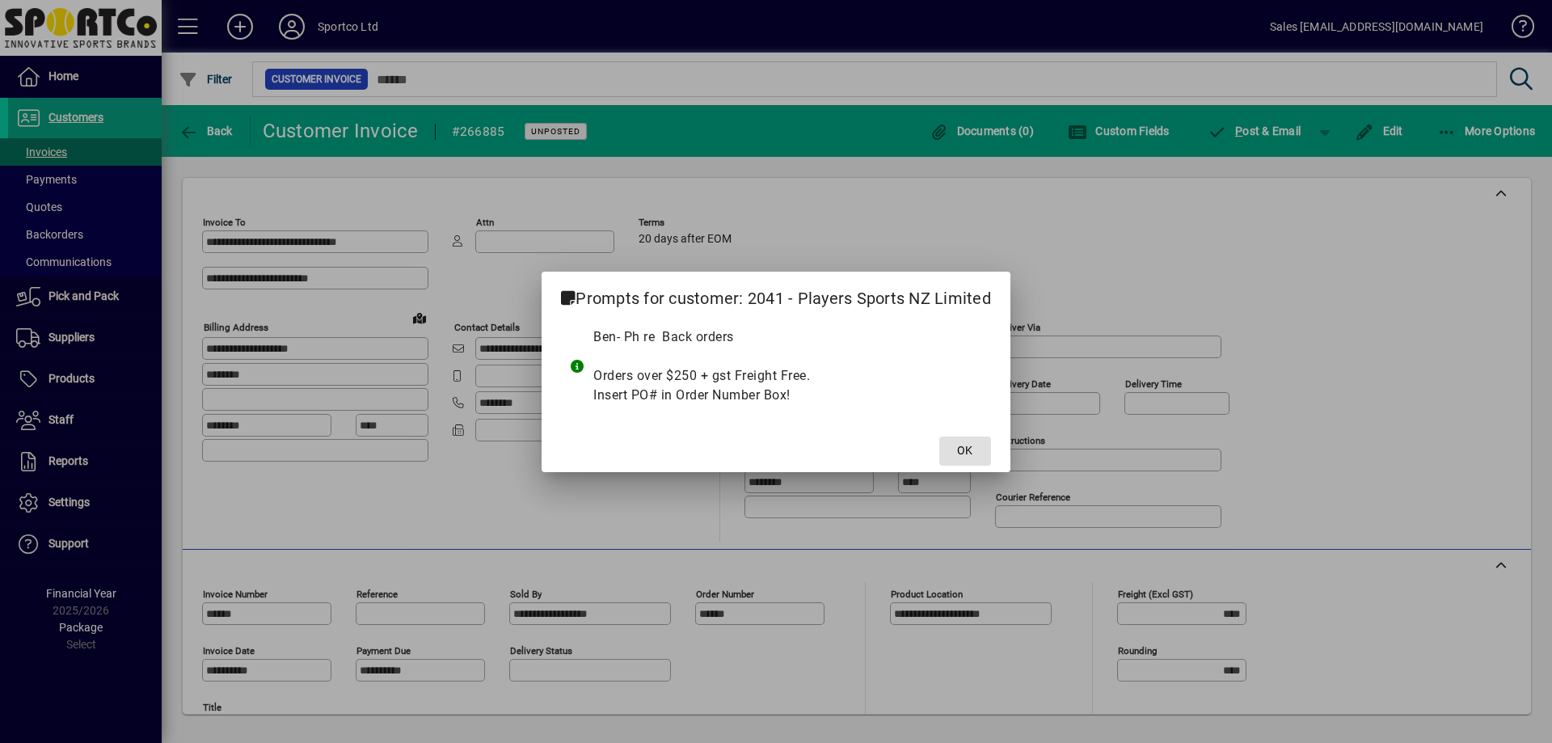
click at [965, 445] on span "OK" at bounding box center [964, 450] width 15 height 17
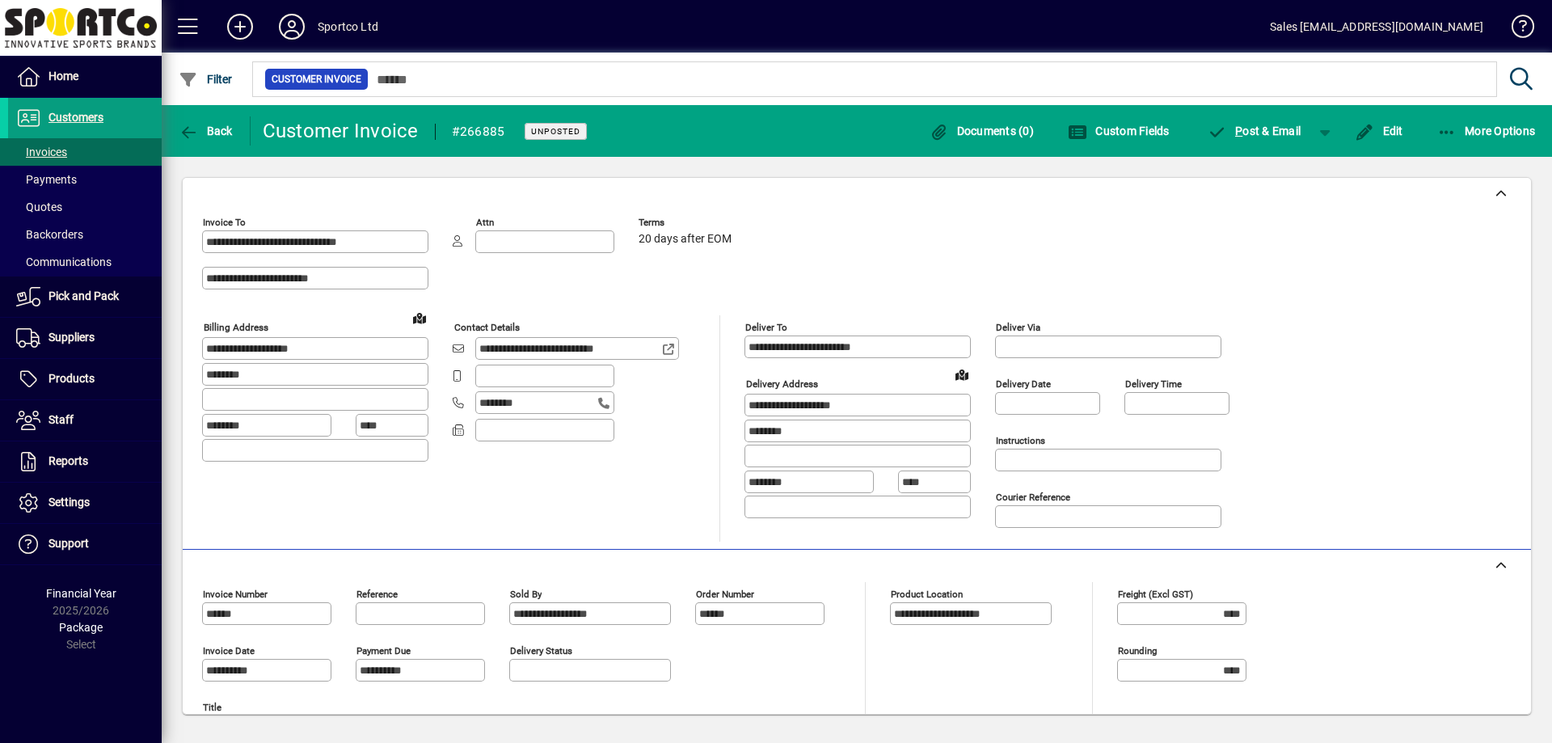
scroll to position [360, 0]
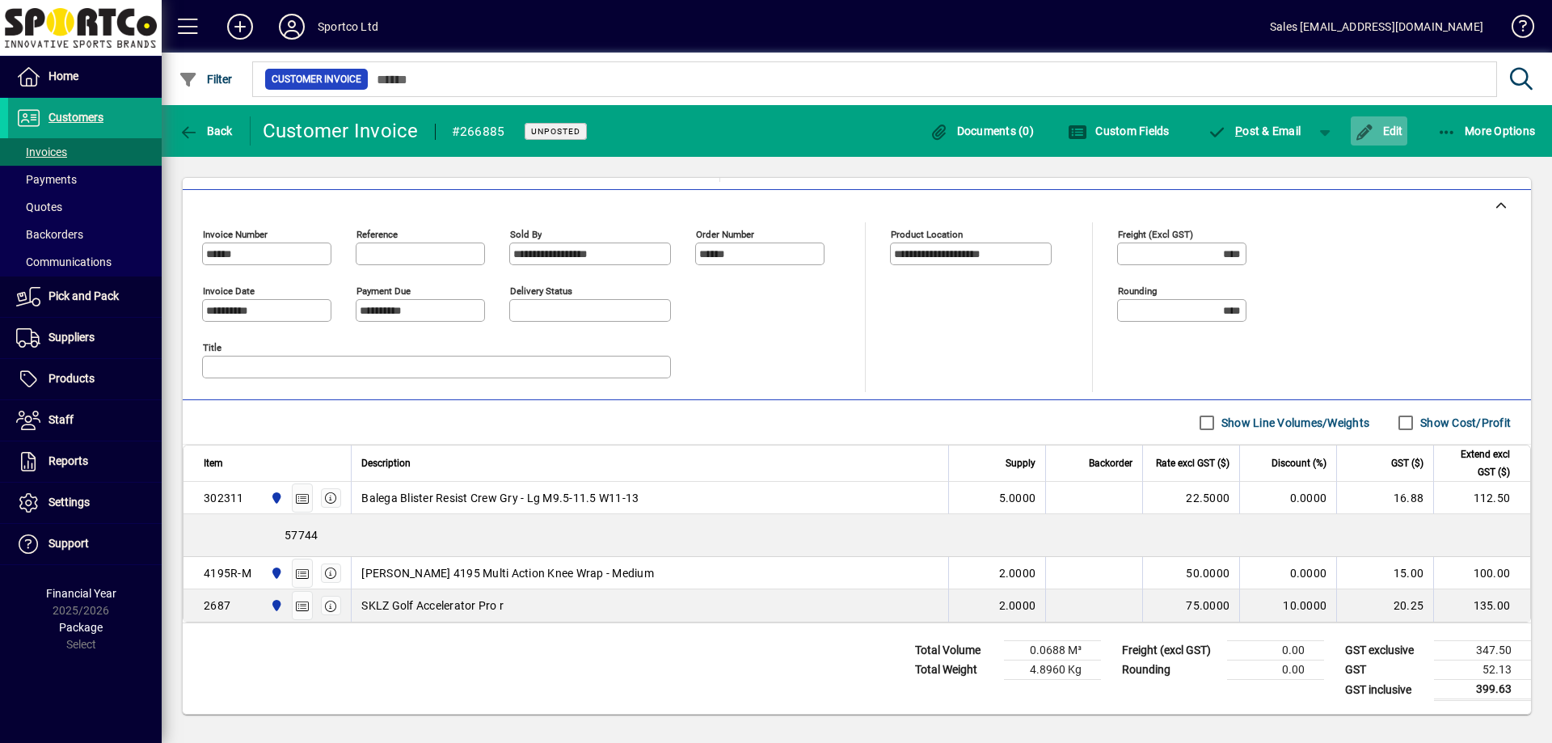
click at [1397, 127] on span "Edit" at bounding box center [1379, 130] width 49 height 13
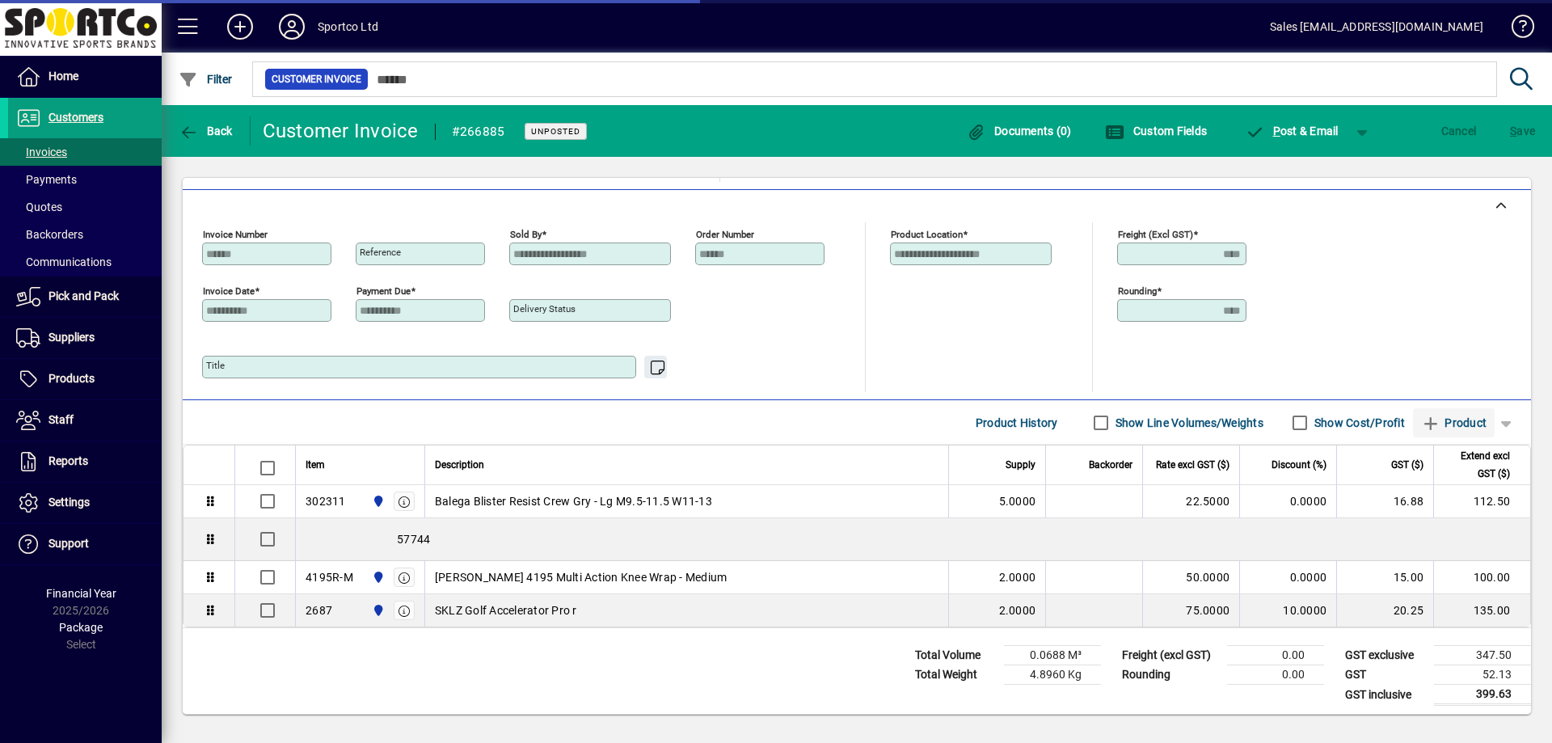
scroll to position [312, 0]
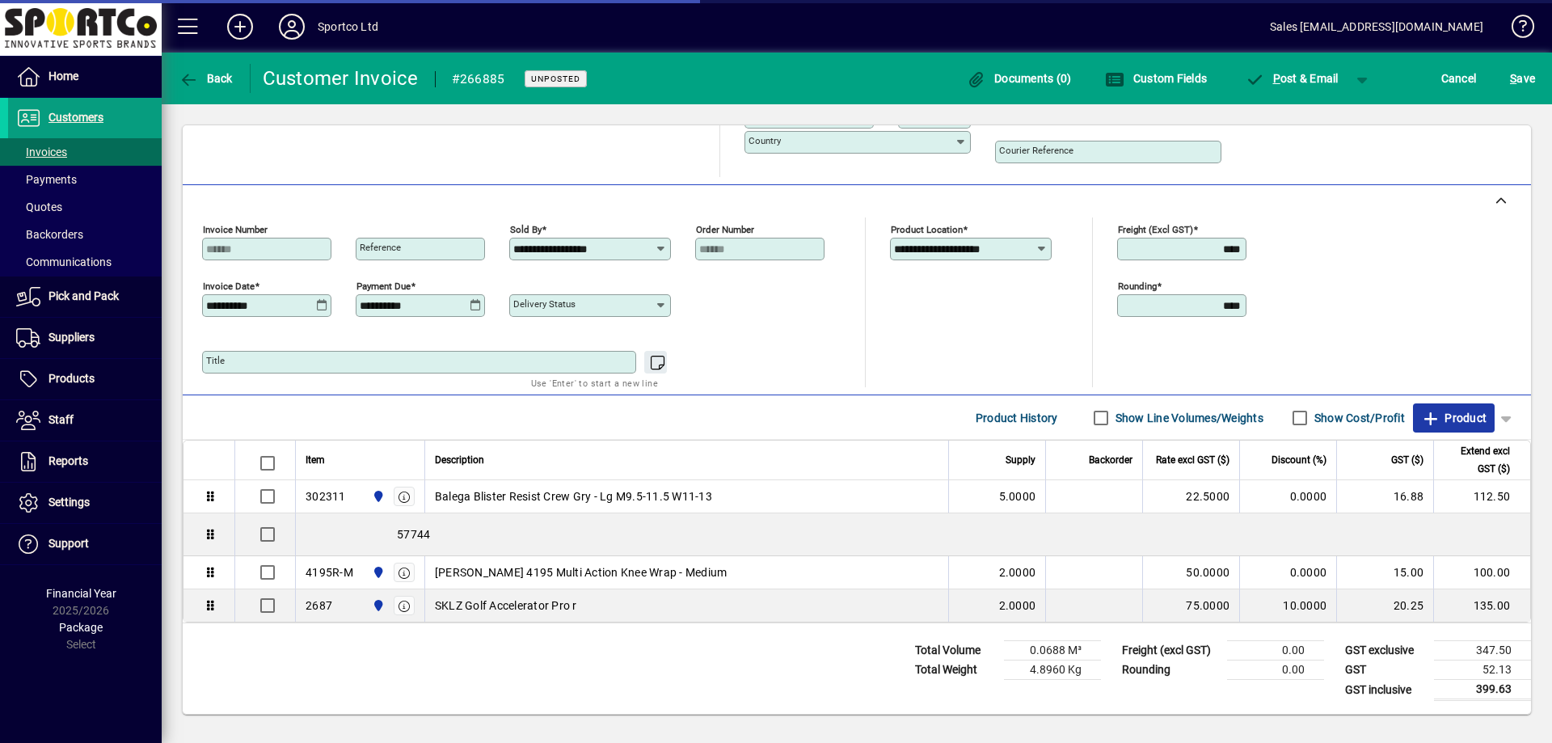
click at [1421, 427] on span "Product" at bounding box center [1453, 418] width 65 height 26
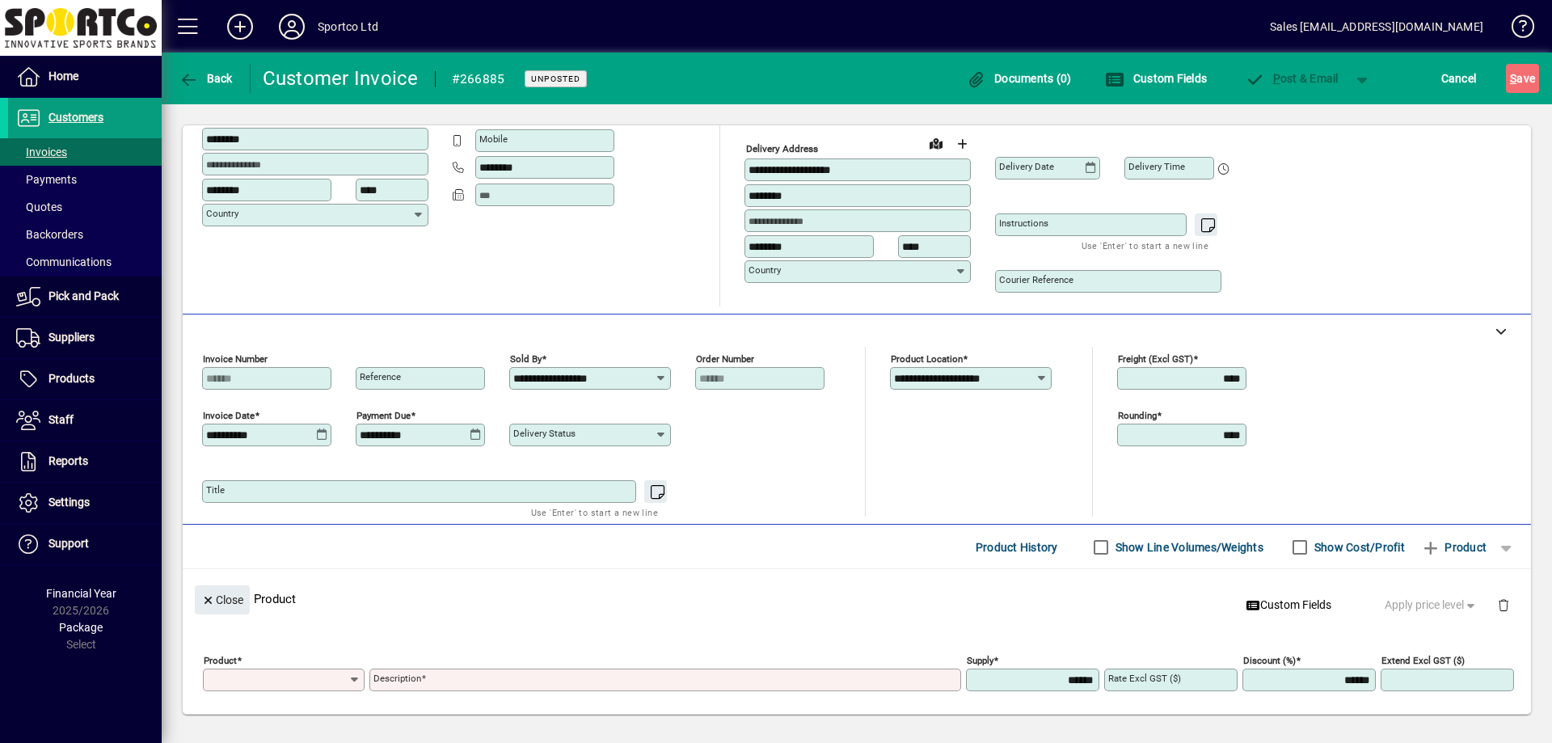
scroll to position [47, 0]
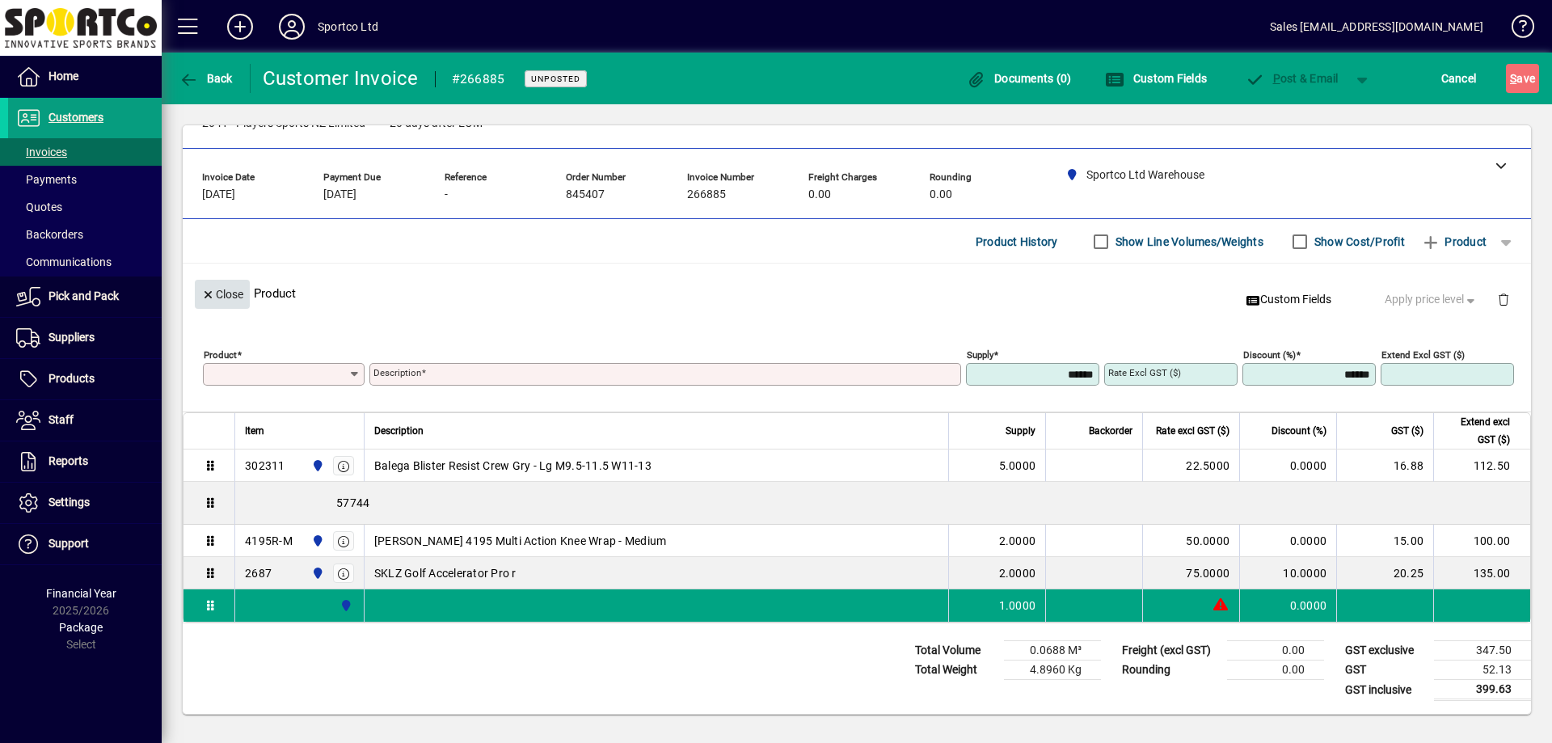
click at [238, 295] on span "Close" at bounding box center [222, 294] width 42 height 27
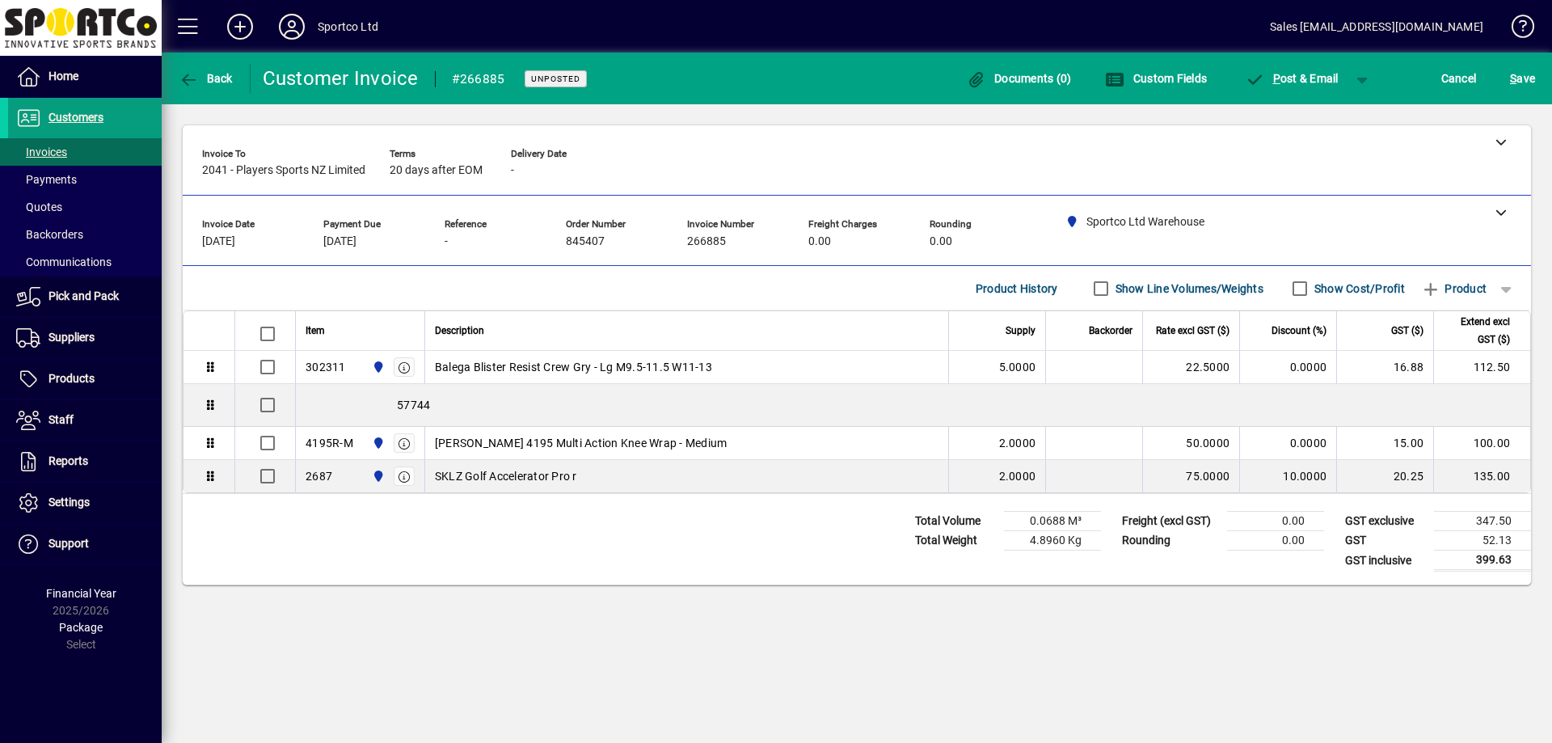
scroll to position [0, 0]
click at [1509, 290] on span "button" at bounding box center [1506, 288] width 39 height 39
click at [1449, 384] on span "Note" at bounding box center [1436, 380] width 40 height 19
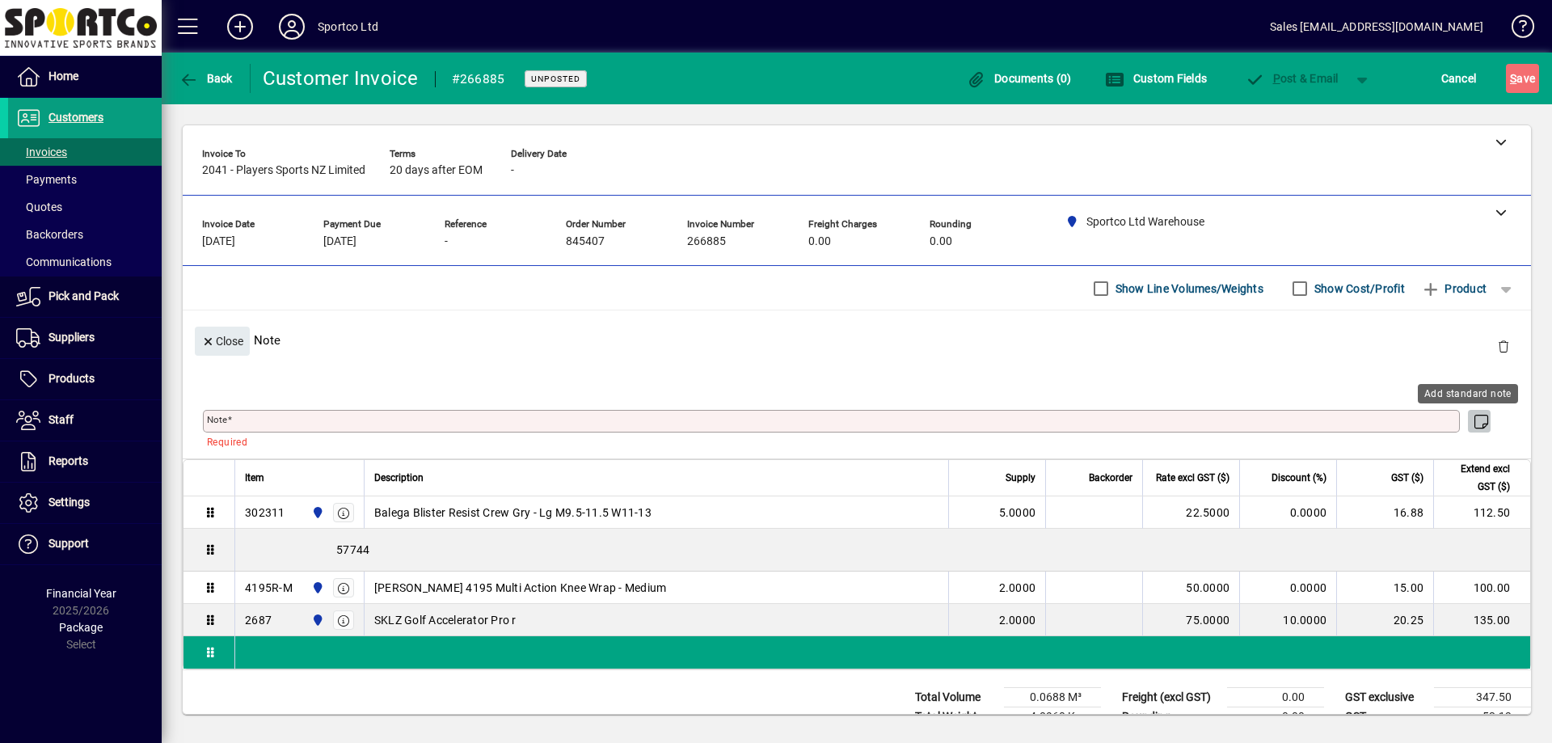
click at [1471, 424] on icon "button" at bounding box center [1481, 422] width 20 height 16
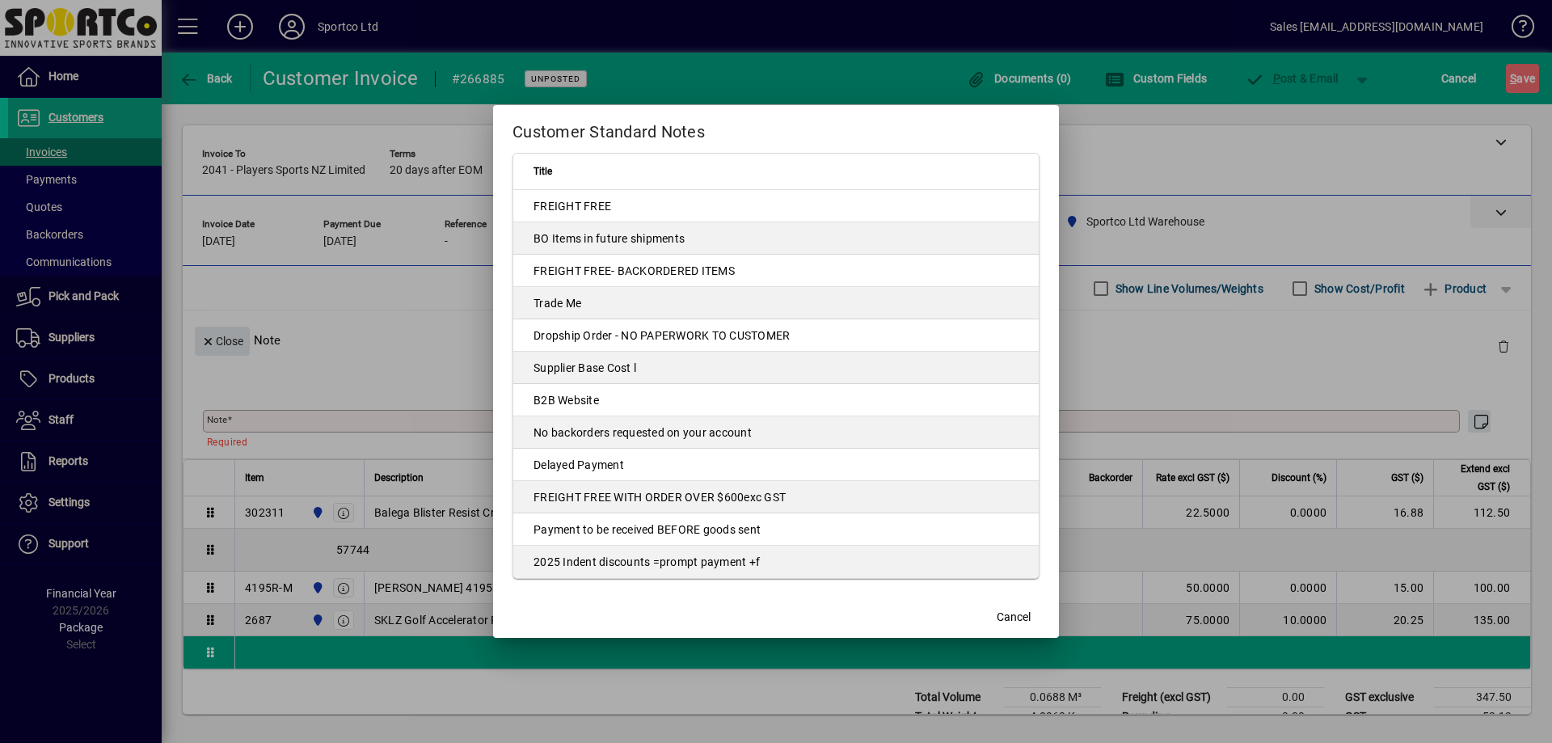
drag, startPoint x: 606, startPoint y: 209, endPoint x: 576, endPoint y: 221, distance: 32.3
click at [605, 209] on td "FREIGHT FREE" at bounding box center [775, 206] width 525 height 32
type textarea "**********"
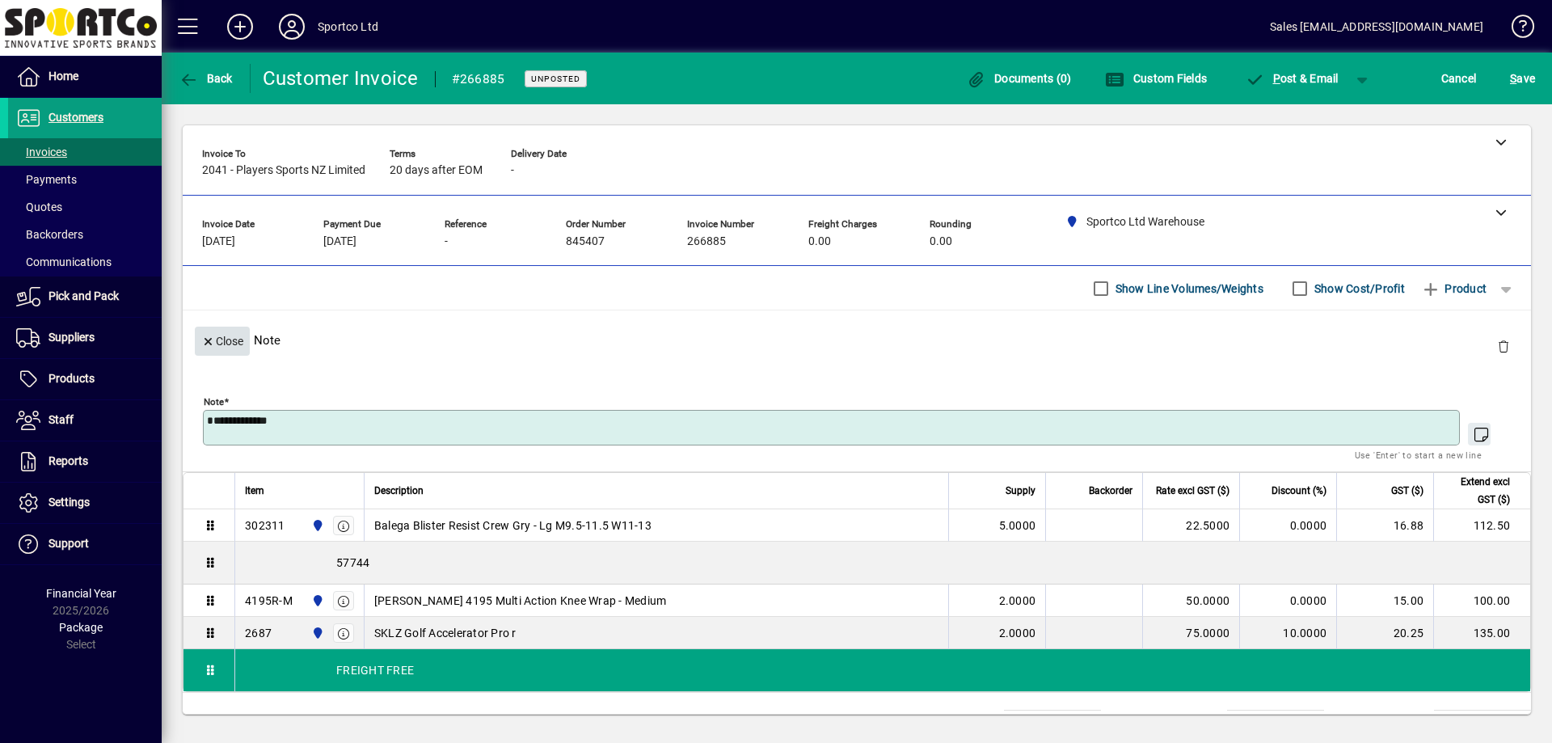
click at [237, 339] on span "Close" at bounding box center [222, 341] width 42 height 27
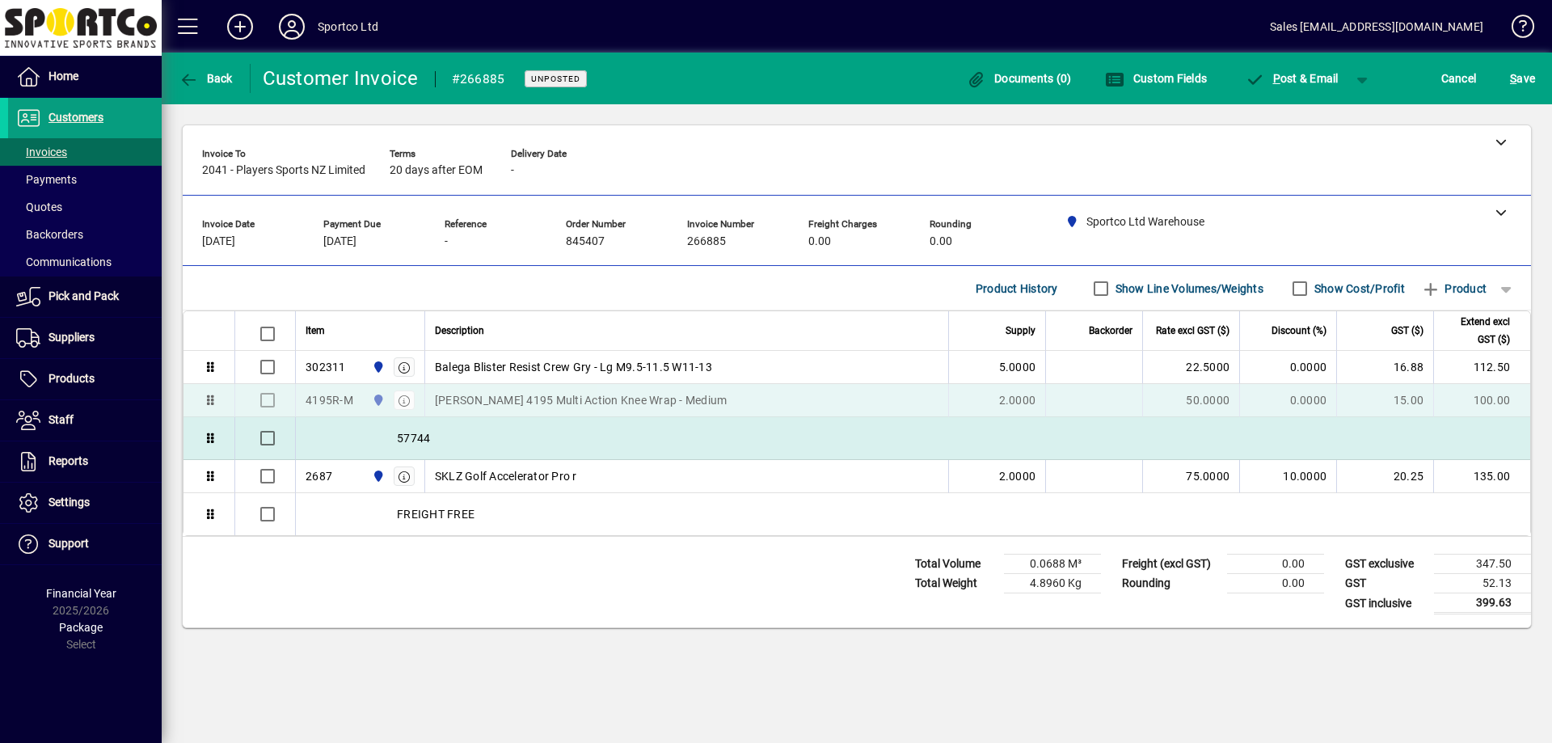
drag, startPoint x: 489, startPoint y: 443, endPoint x: 491, endPoint y: 413, distance: 30.0
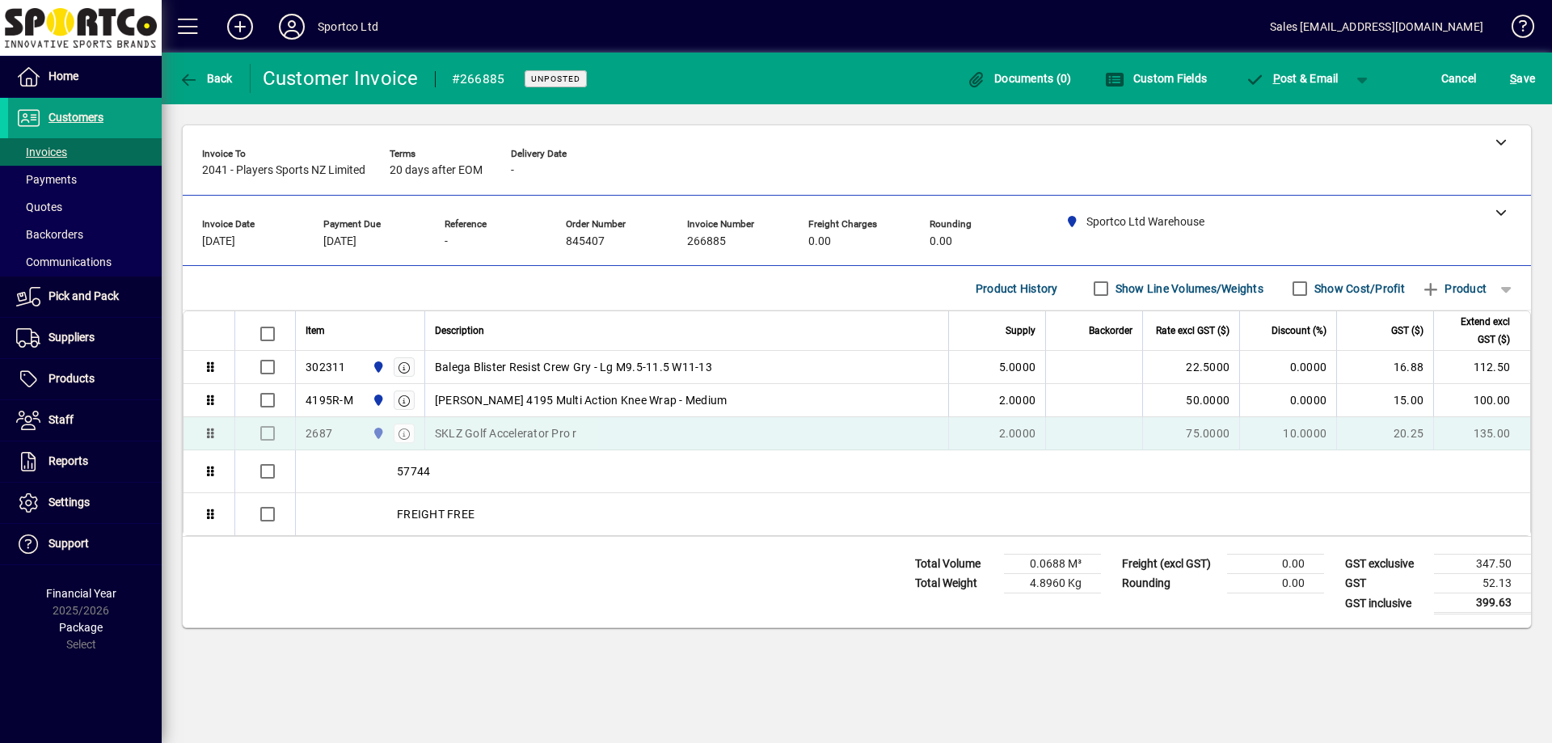
drag, startPoint x: 508, startPoint y: 475, endPoint x: 515, endPoint y: 445, distance: 30.6
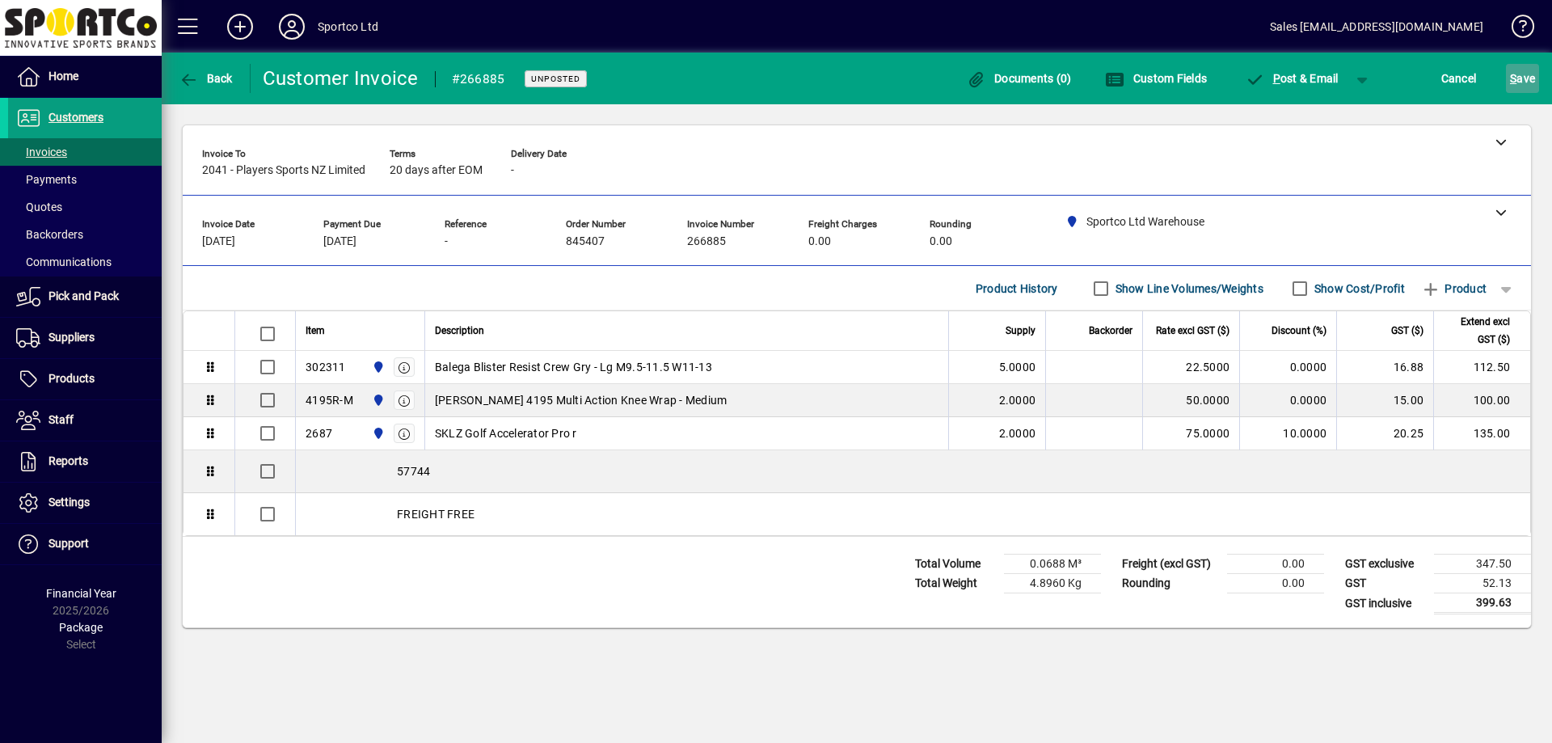
click at [1518, 81] on span "S ave" at bounding box center [1522, 78] width 25 height 26
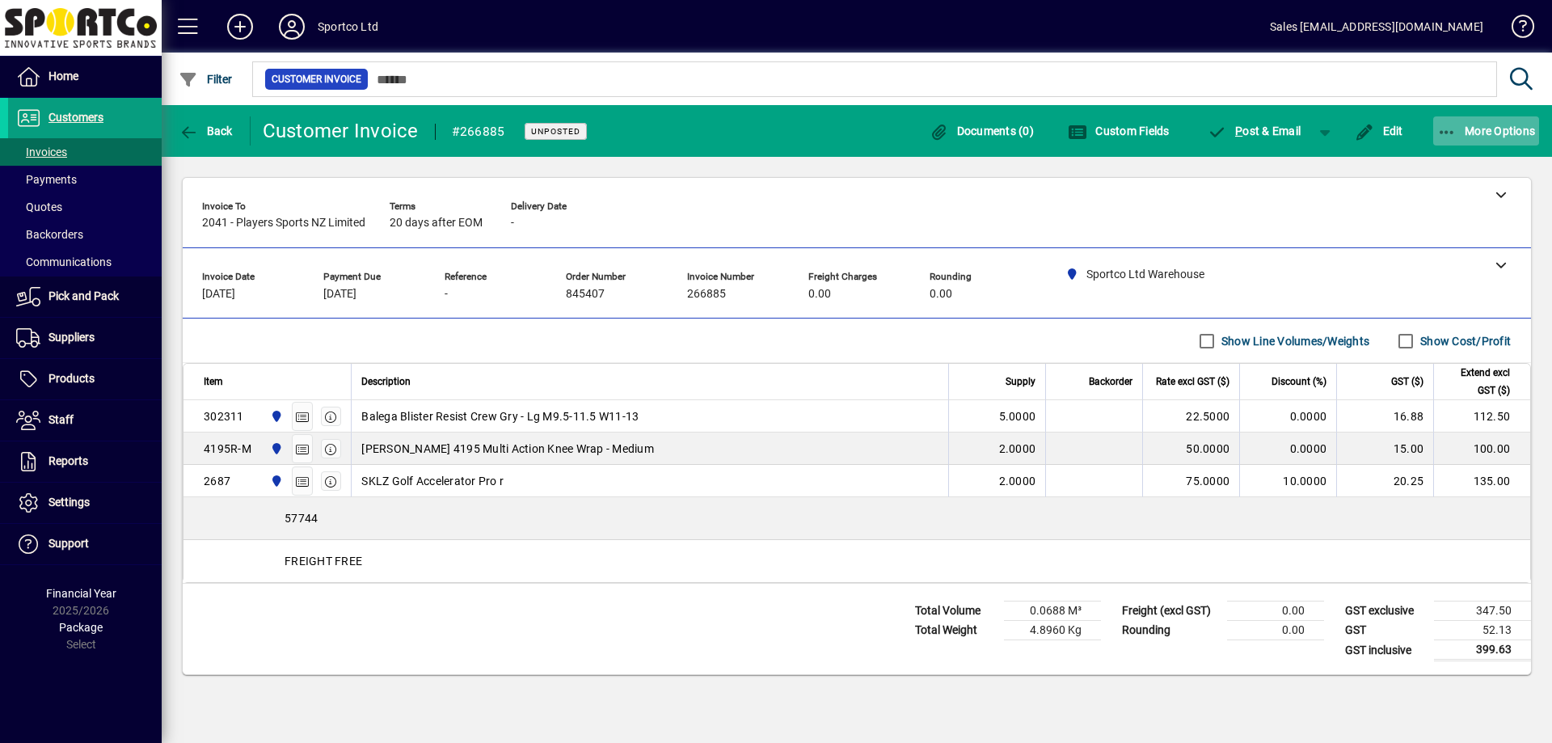
click at [1496, 135] on span "More Options" at bounding box center [1486, 130] width 99 height 13
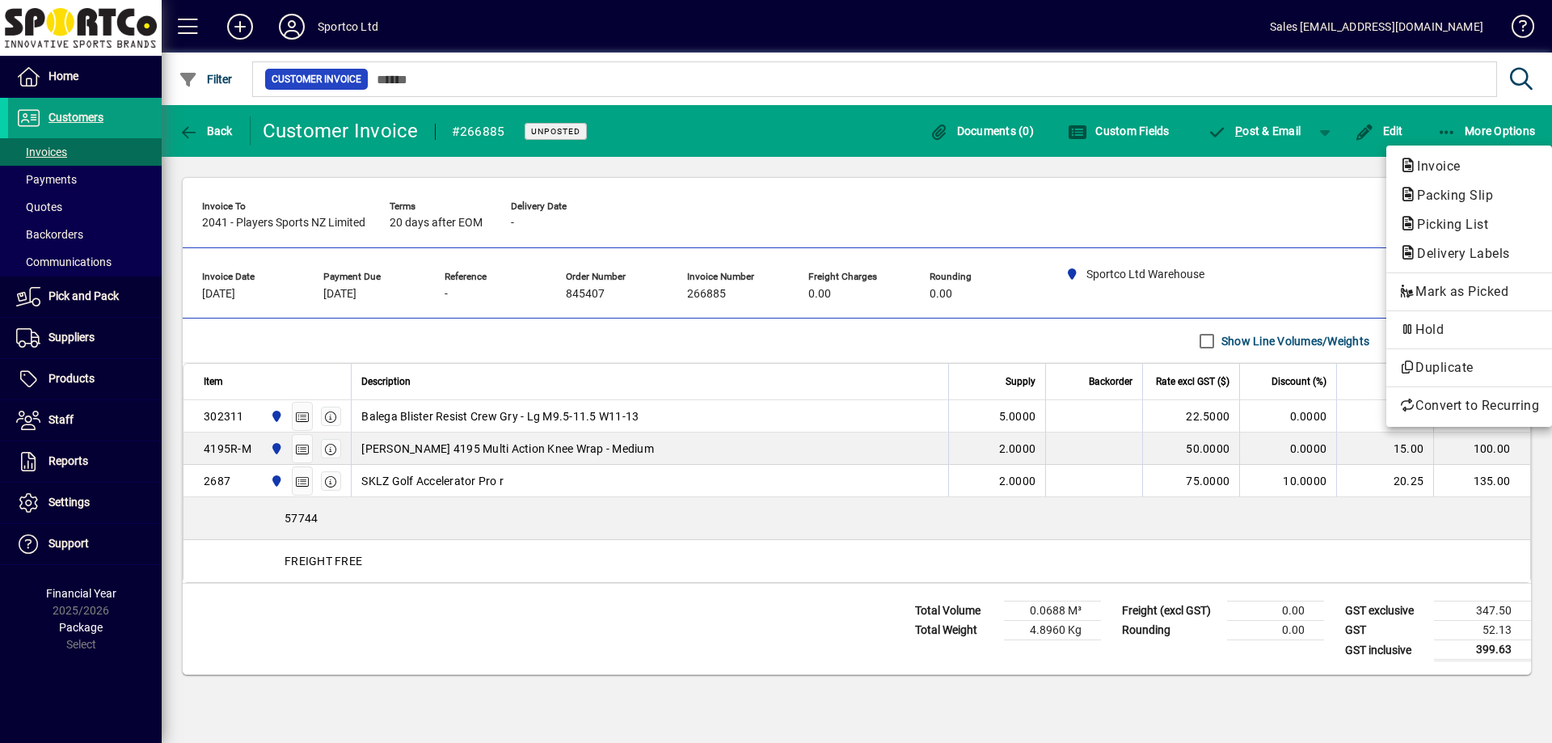
drag, startPoint x: 1481, startPoint y: 194, endPoint x: 1474, endPoint y: 205, distance: 12.3
click at [1480, 195] on span "Packing Slip" at bounding box center [1450, 195] width 102 height 15
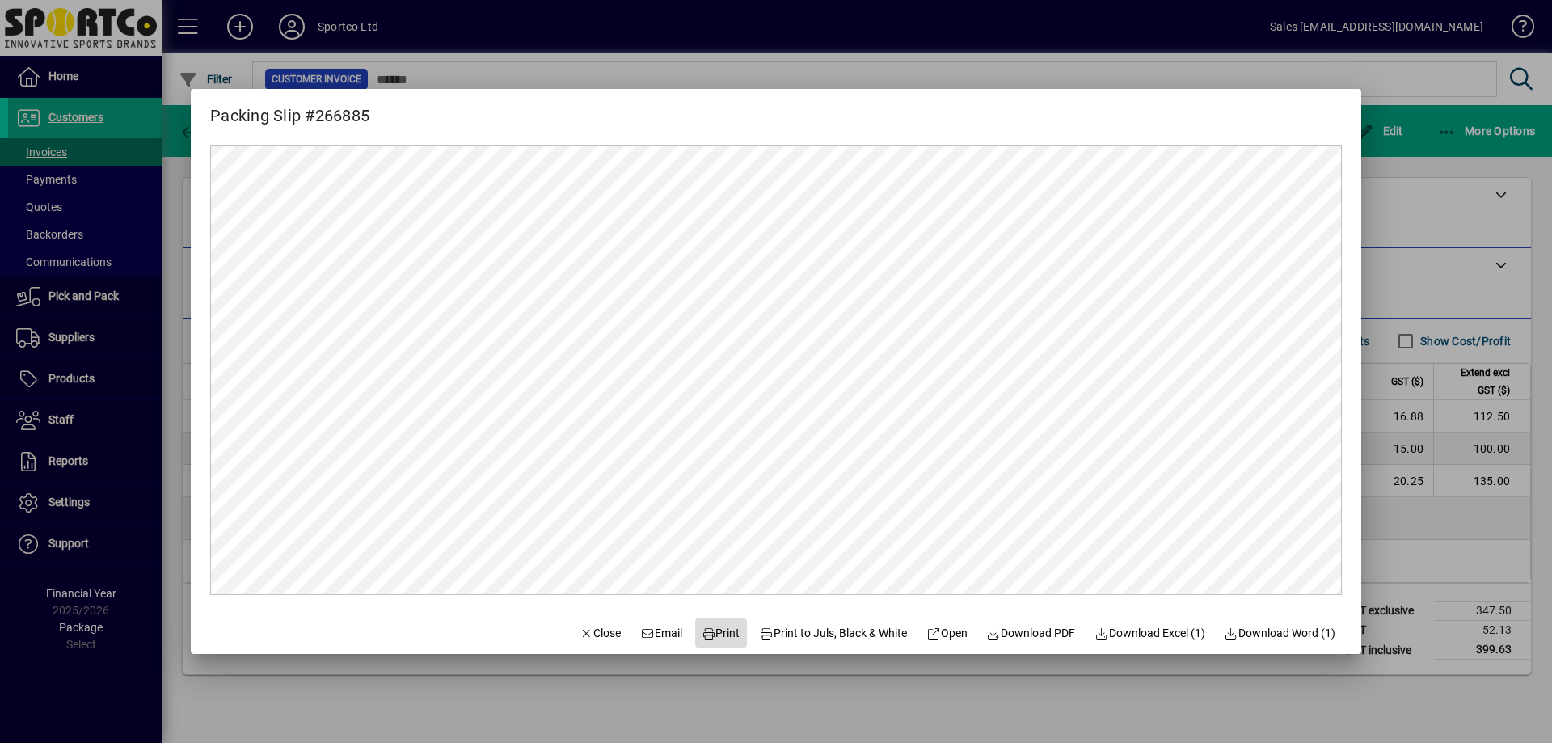
click at [715, 632] on span "Print" at bounding box center [721, 633] width 39 height 17
drag, startPoint x: 581, startPoint y: 633, endPoint x: 580, endPoint y: 625, distance: 8.2
click at [581, 632] on span "Close" at bounding box center [601, 633] width 42 height 17
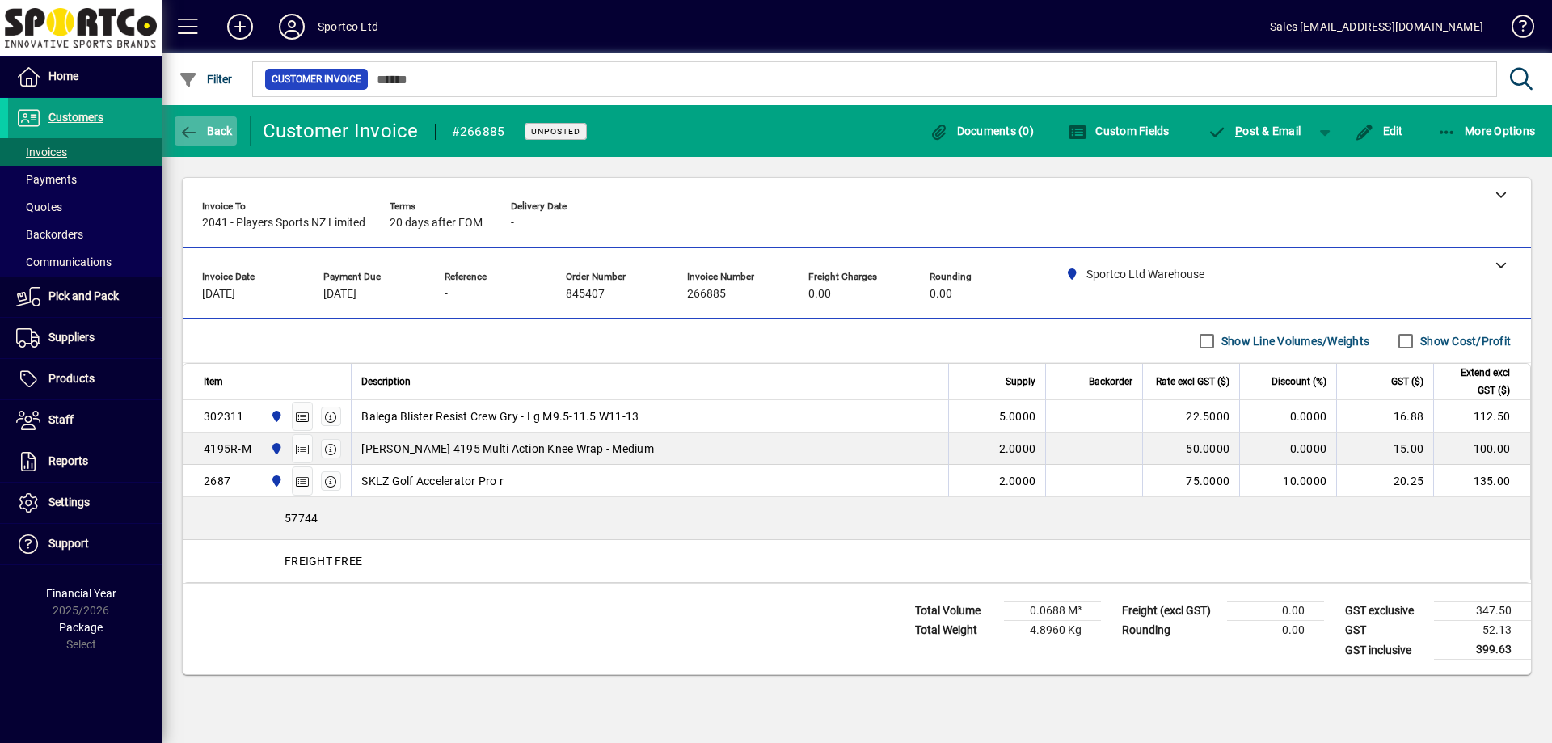
click at [215, 129] on span "Back" at bounding box center [206, 130] width 54 height 13
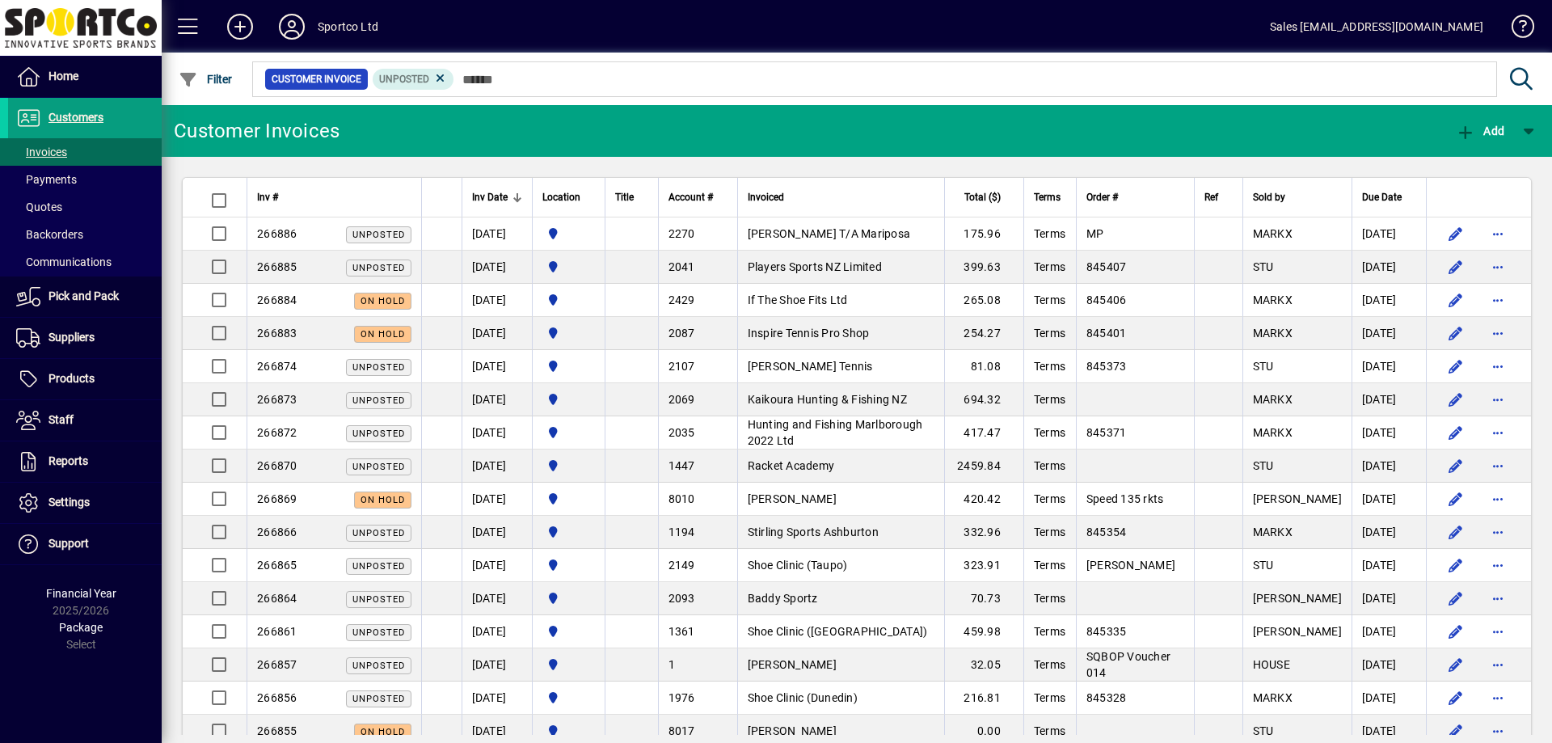
click at [799, 334] on span "Inspire Tennis Pro Shop" at bounding box center [809, 333] width 122 height 13
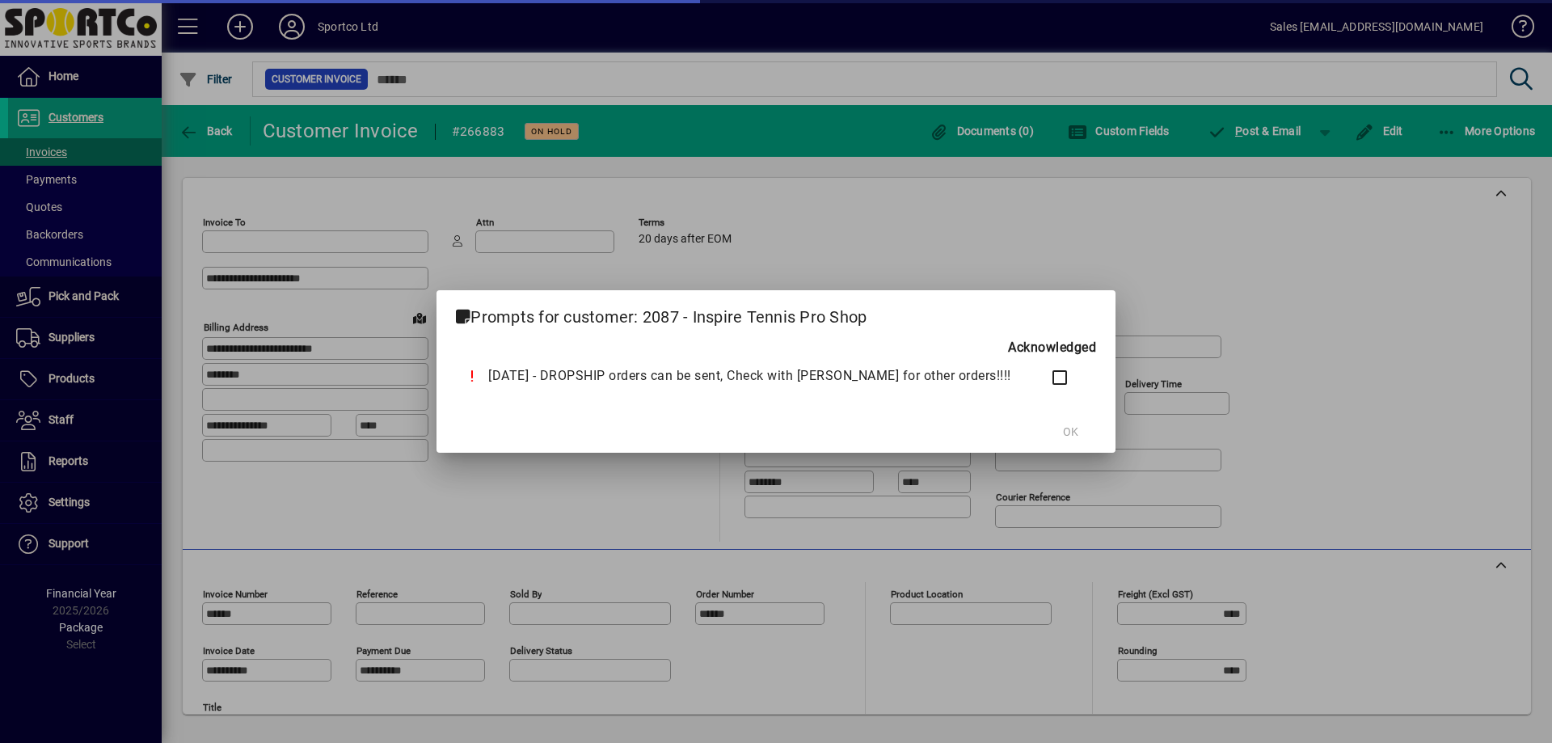
type input "**********"
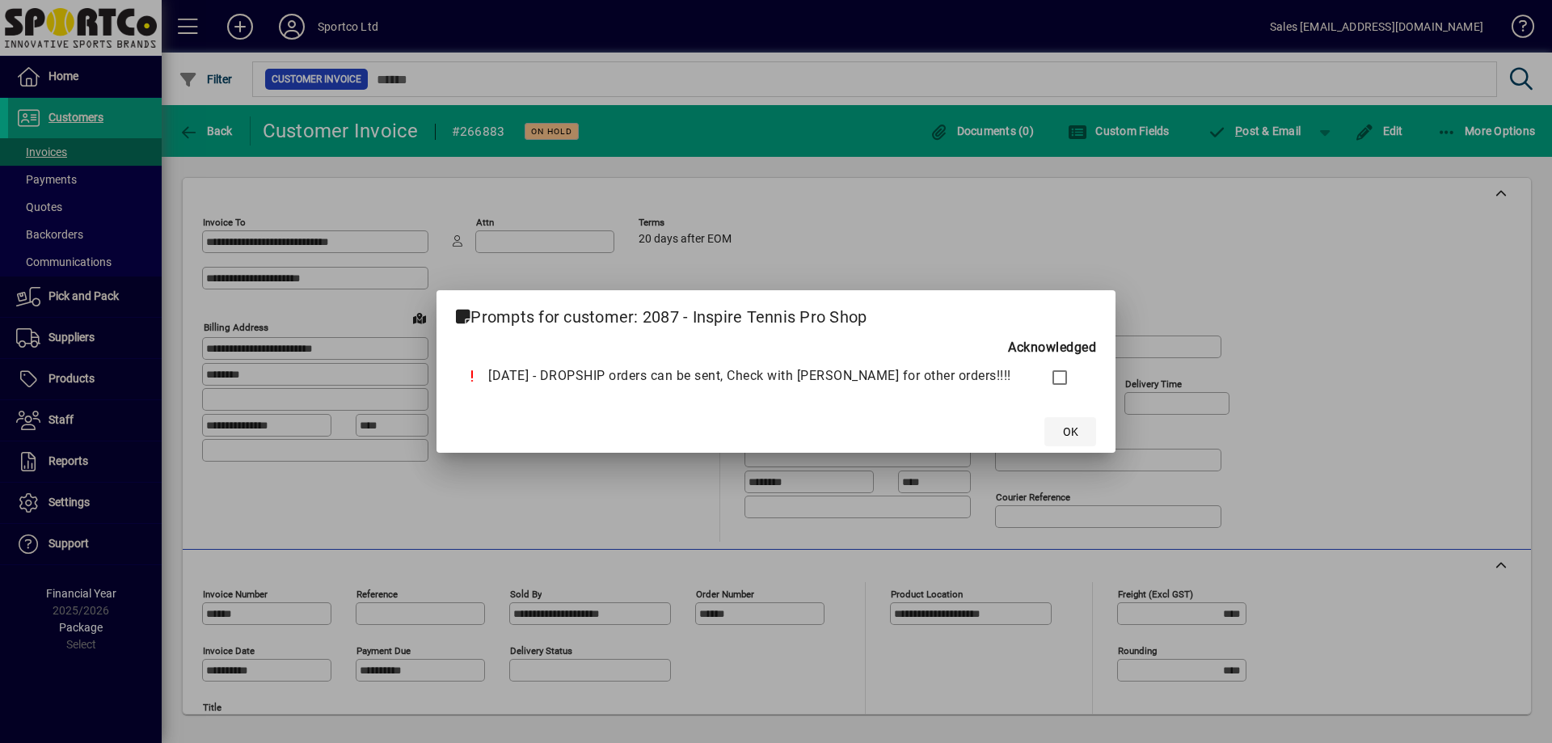
click at [1063, 433] on span "OK" at bounding box center [1070, 432] width 15 height 17
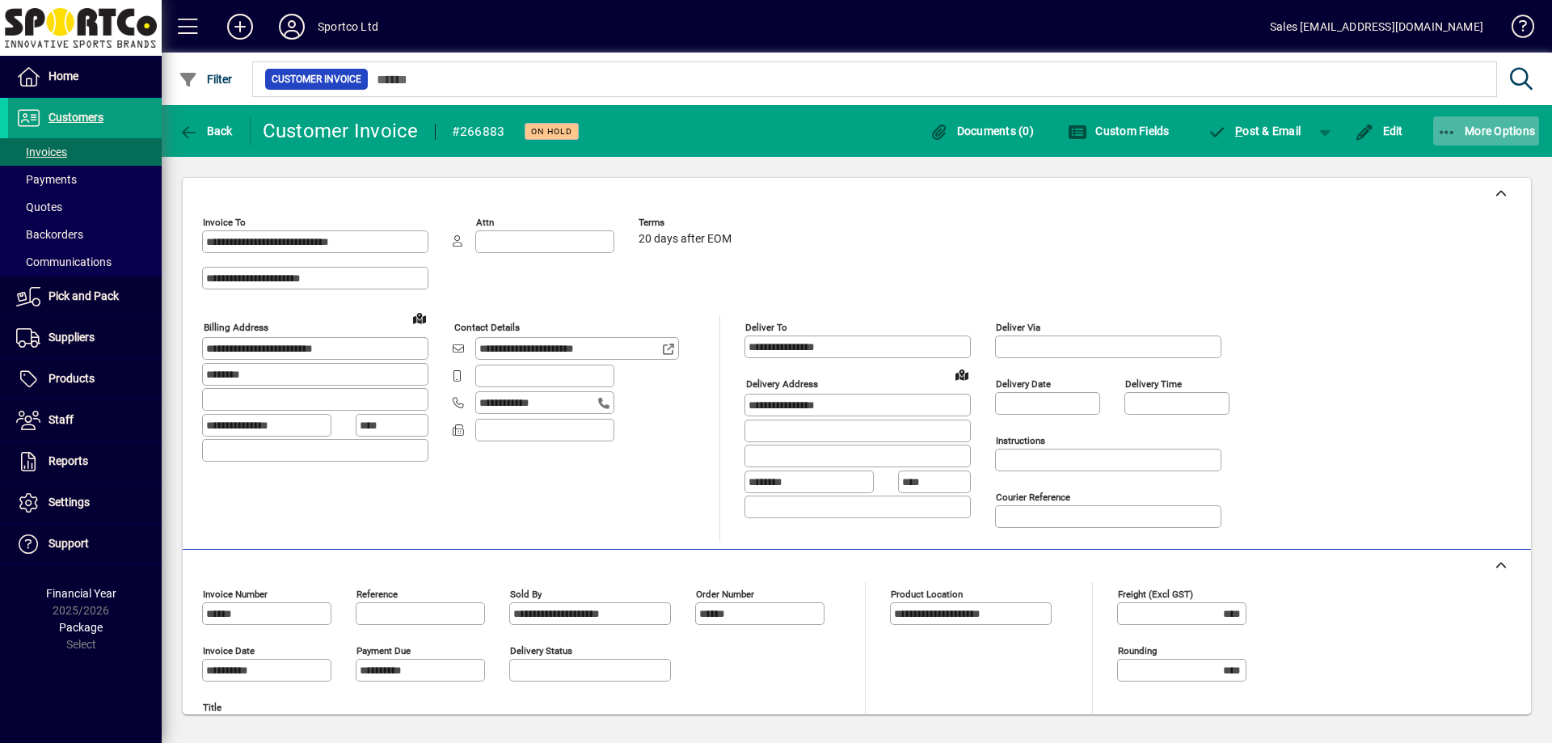
click at [1508, 133] on span "More Options" at bounding box center [1486, 130] width 99 height 13
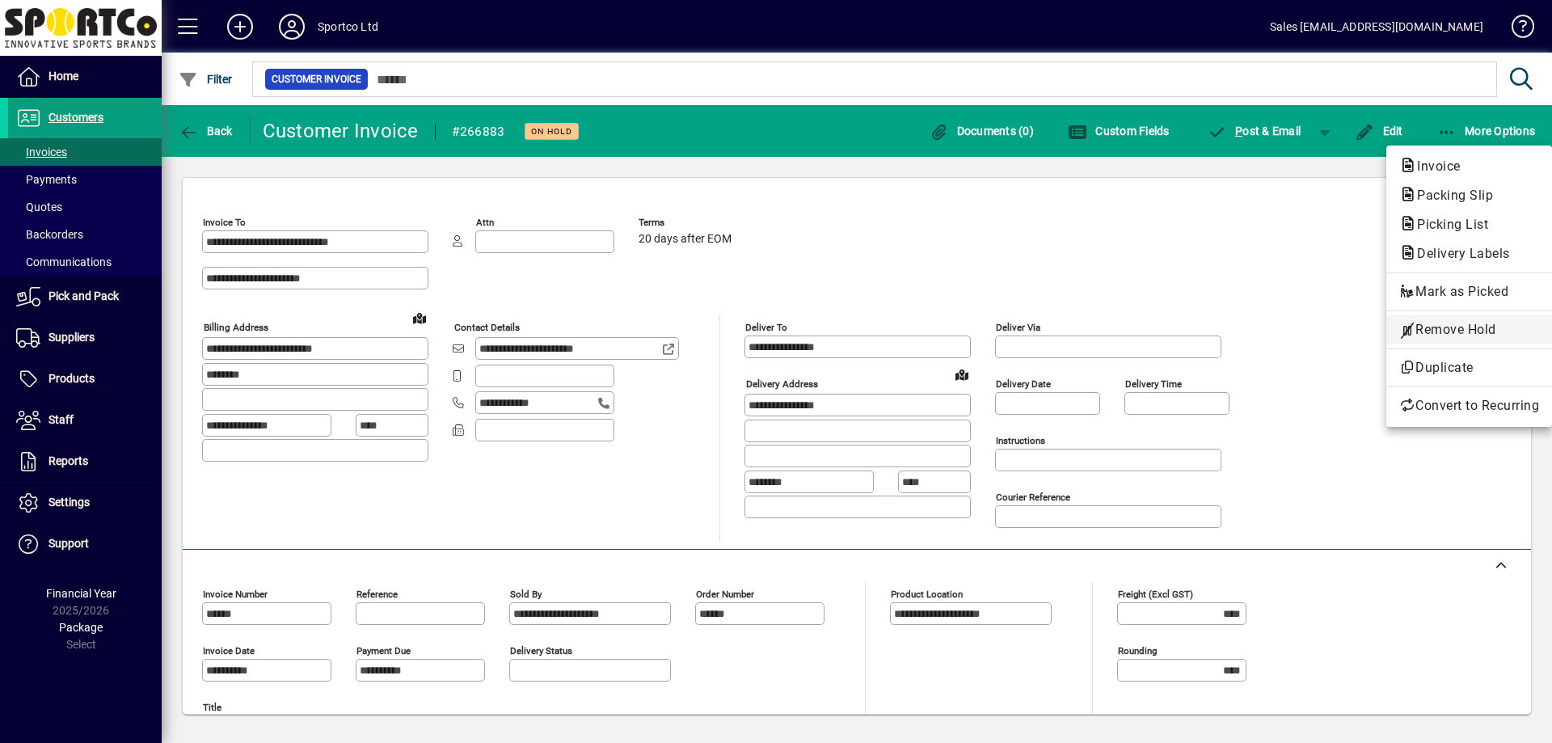
click at [1465, 327] on span "Remove Hold" at bounding box center [1469, 329] width 140 height 19
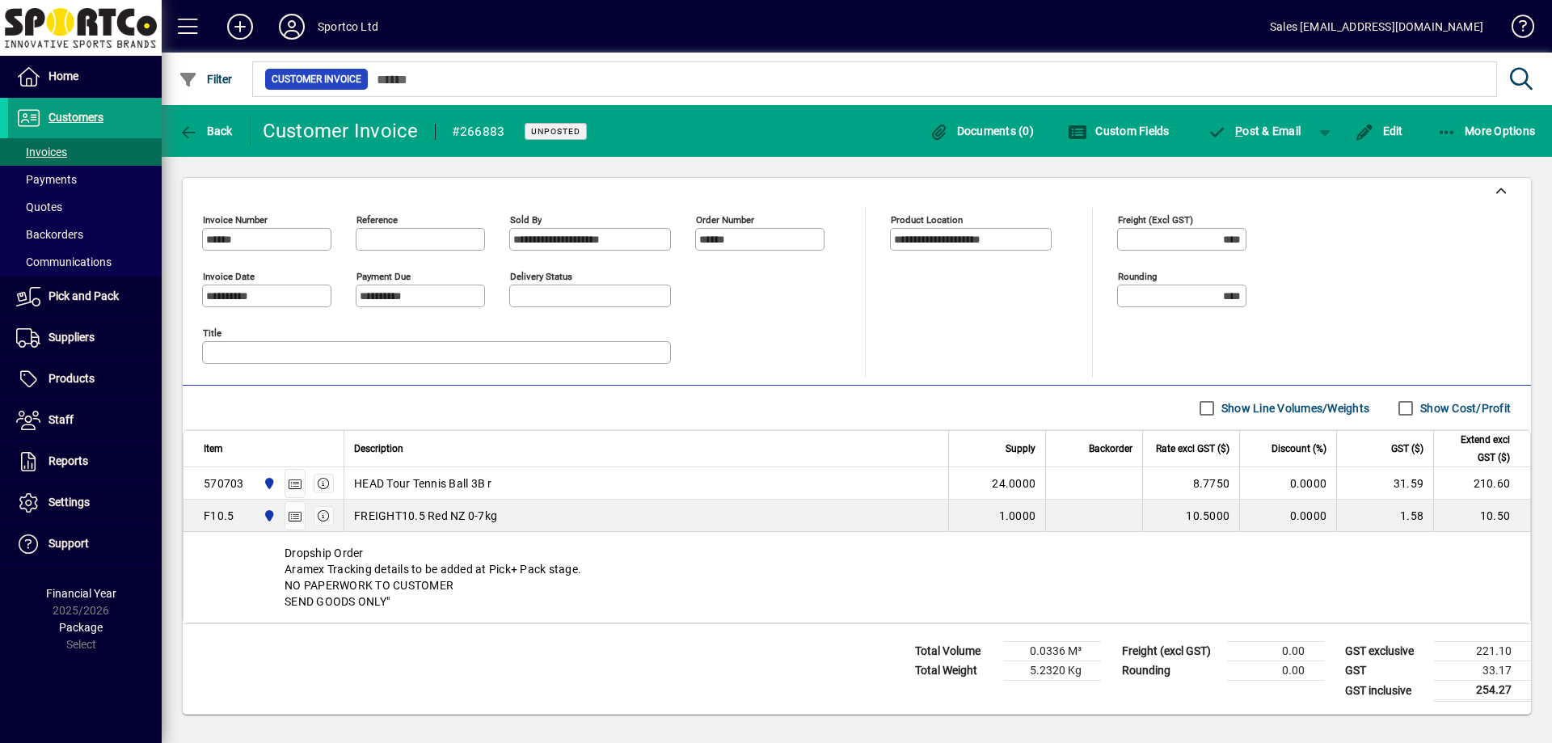
scroll to position [375, 0]
click at [204, 136] on span "Back" at bounding box center [206, 130] width 54 height 13
